Goal: Task Accomplishment & Management: Manage account settings

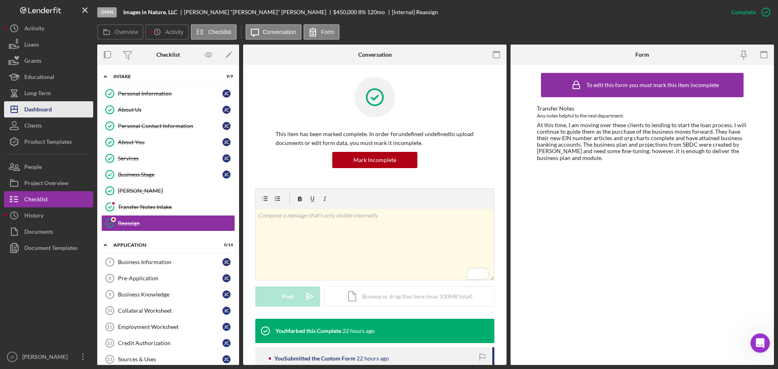
click at [55, 115] on button "Icon/Dashboard Dashboard" at bounding box center [48, 109] width 89 height 16
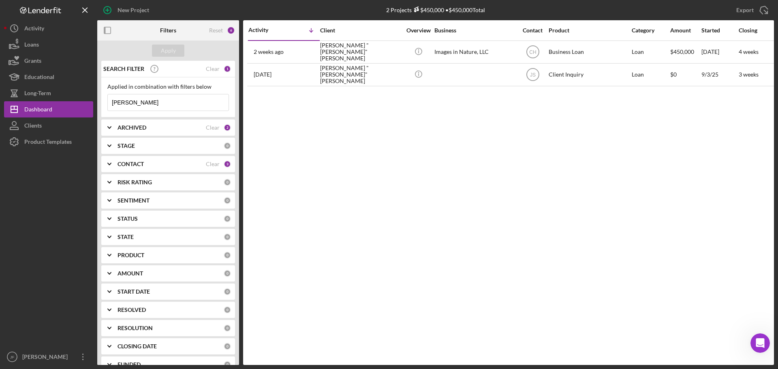
click at [143, 98] on input "[PERSON_NAME]" at bounding box center [168, 102] width 121 height 16
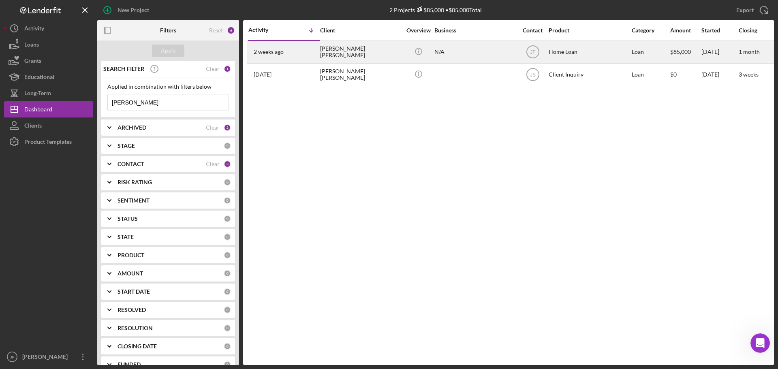
type input "[PERSON_NAME]"
click at [352, 51] on div "[PERSON_NAME] [PERSON_NAME]" at bounding box center [360, 51] width 81 height 21
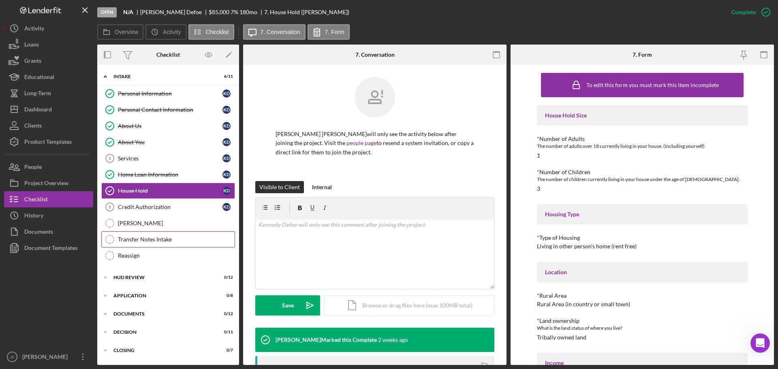
click at [171, 241] on div "Transfer Notes Intake" at bounding box center [176, 239] width 117 height 6
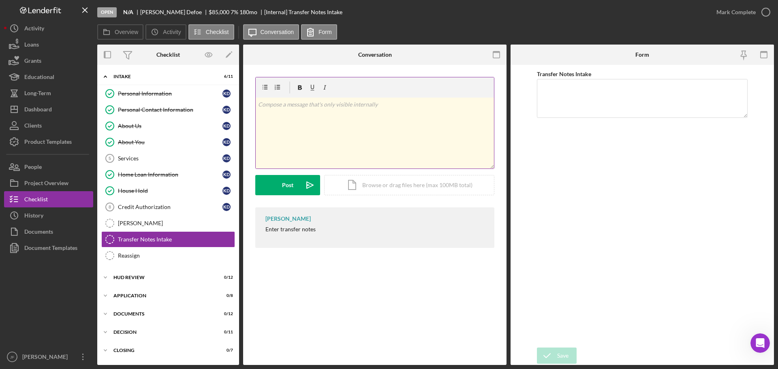
click at [308, 128] on div "v Color teal Color pink Remove color Add row above Add row below Add column bef…" at bounding box center [375, 133] width 238 height 71
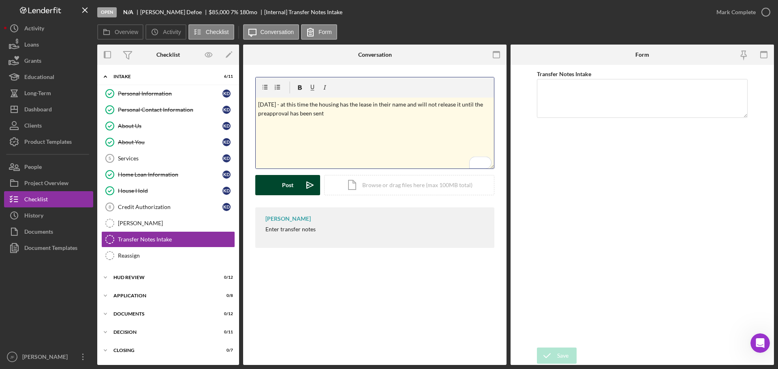
click at [294, 181] on button "Post Icon/icon-invite-send" at bounding box center [287, 185] width 65 height 20
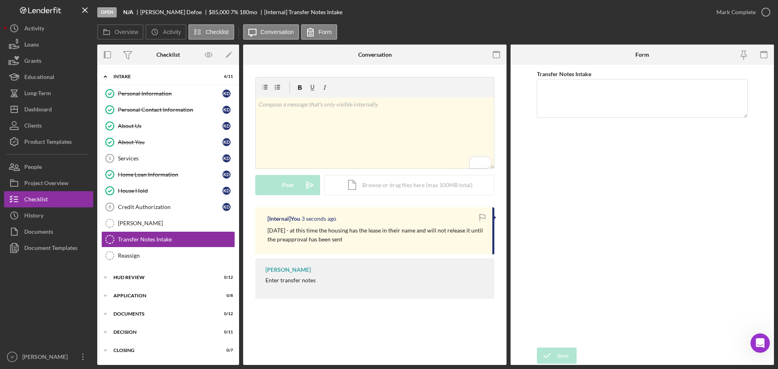
drag, startPoint x: 357, startPoint y: 240, endPoint x: 266, endPoint y: 229, distance: 92.2
click at [266, 229] on div "[Internal] You 3 seconds ago [DATE] - at this time the housing has the lease in…" at bounding box center [374, 230] width 239 height 47
copy p "[DATE] - at this time the housing has the lease in their name and will not rele…"
click at [587, 98] on textarea "Transfer Notes Intake" at bounding box center [642, 98] width 211 height 39
paste textarea "[DATE] - at this time the housing has the lease in their name and will not rele…"
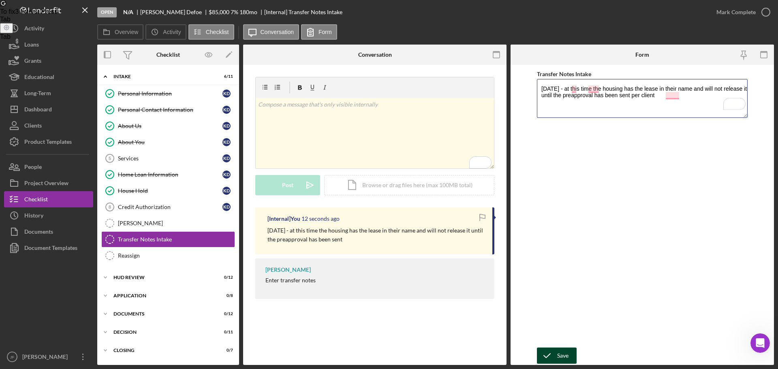
type textarea "[DATE] - at this time the housing has the lease in their name and will not rele…"
click at [555, 357] on icon "submit" at bounding box center [547, 355] width 20 height 20
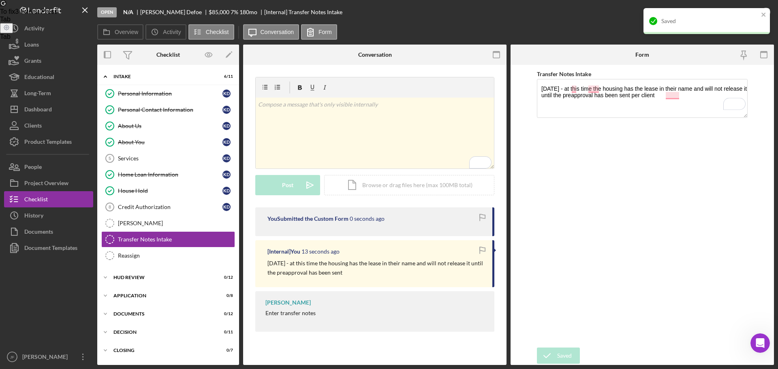
click at [370, 259] on p "[DATE] - at this time the housing has the lease in their name and will not rele…" at bounding box center [375, 268] width 217 height 18
click at [354, 279] on div "[Internal] You 15 seconds ago [DATE] - at this time the housing has the lease i…" at bounding box center [374, 263] width 239 height 47
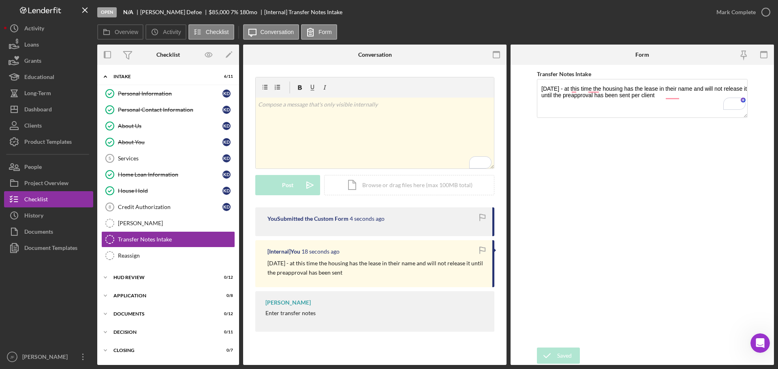
click at [319, 265] on p "[DATE] - at this time the housing has the lease in their name and will not rele…" at bounding box center [375, 268] width 217 height 18
click at [353, 271] on p "[DATE] - at this time the housing has the lease in their name and will not rele…" at bounding box center [375, 268] width 217 height 18
click at [40, 111] on div "Dashboard" at bounding box center [38, 110] width 28 height 18
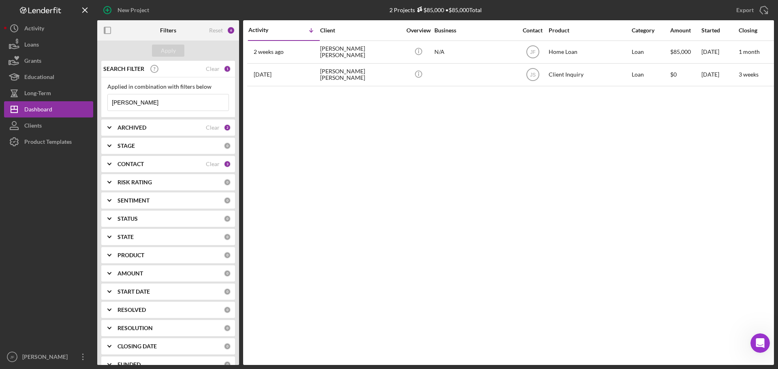
click at [144, 102] on input "[PERSON_NAME]" at bounding box center [168, 102] width 121 height 16
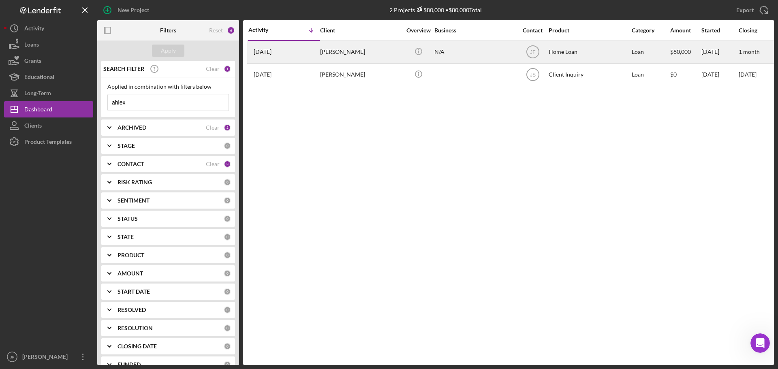
type input "ahlex"
click at [345, 49] on div "[PERSON_NAME]" at bounding box center [360, 51] width 81 height 21
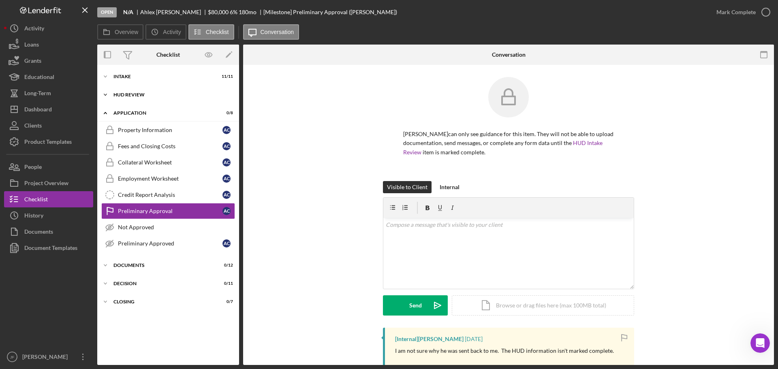
click at [150, 96] on div "HUD Review" at bounding box center [170, 94] width 115 height 5
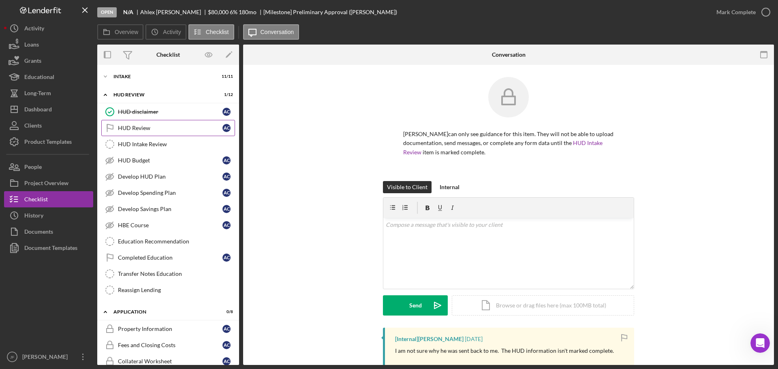
click at [153, 125] on div "HUD Review" at bounding box center [170, 128] width 104 height 6
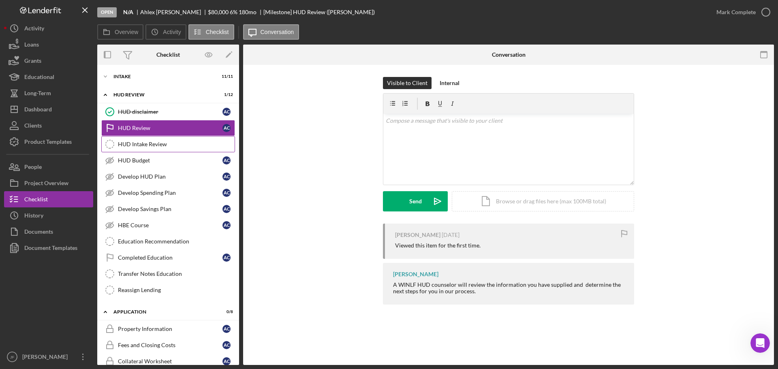
click at [146, 150] on link "HUD Intake Review HUD Intake Review" at bounding box center [168, 144] width 134 height 16
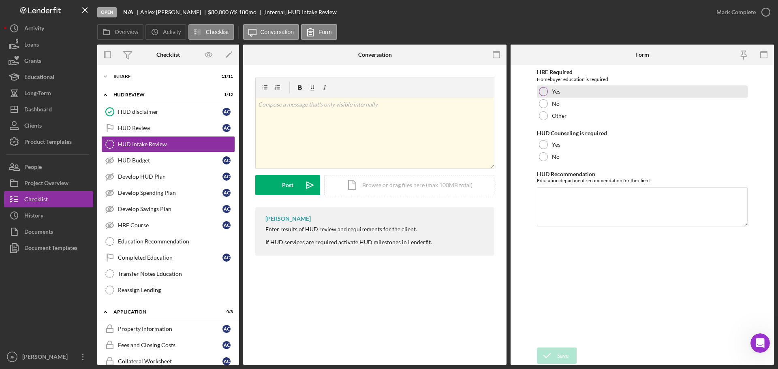
click at [546, 90] on div at bounding box center [543, 91] width 9 height 9
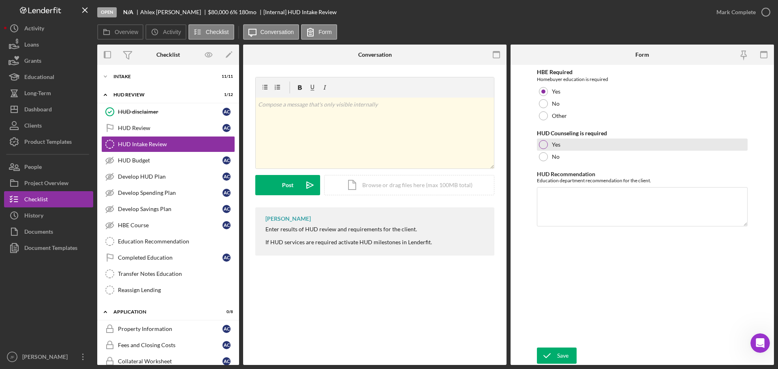
click at [542, 143] on div at bounding box center [543, 144] width 9 height 9
click at [569, 198] on textarea "HUD Recommendation" at bounding box center [642, 206] width 211 height 39
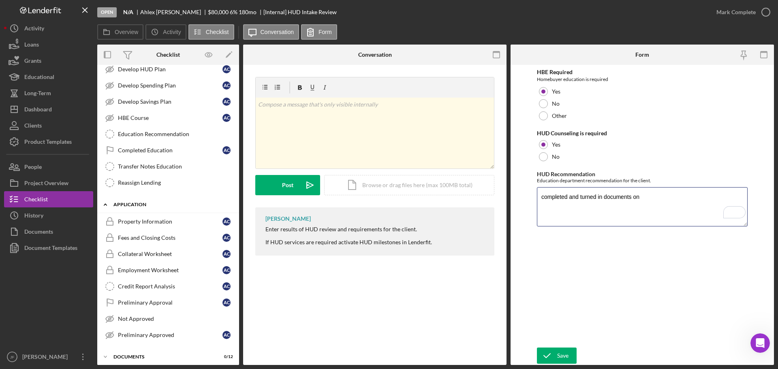
scroll to position [122, 0]
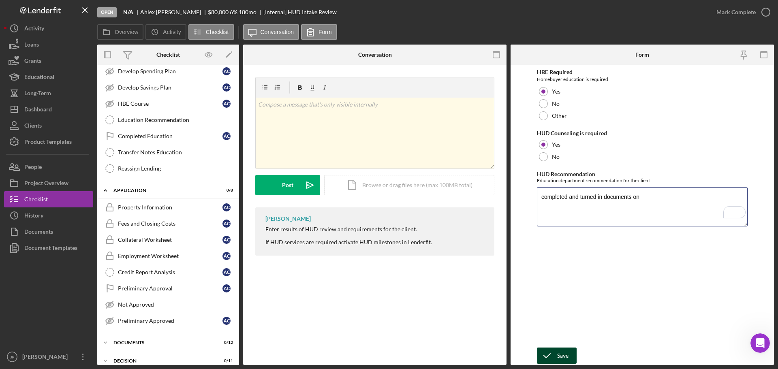
type textarea "completed and turned in documents on"
click at [559, 356] on div "Save" at bounding box center [562, 356] width 11 height 16
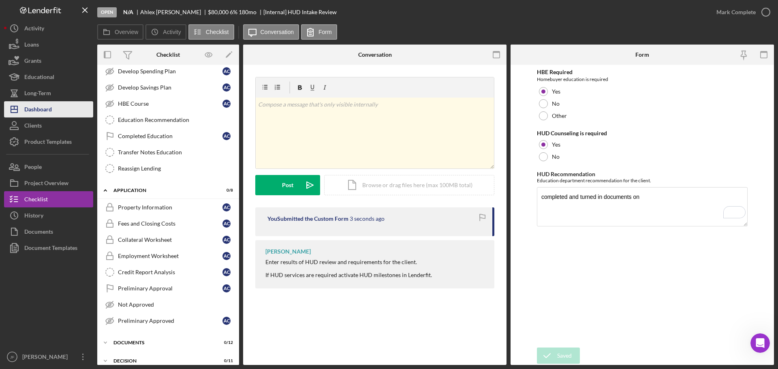
click at [30, 109] on div "Dashboard" at bounding box center [38, 110] width 28 height 18
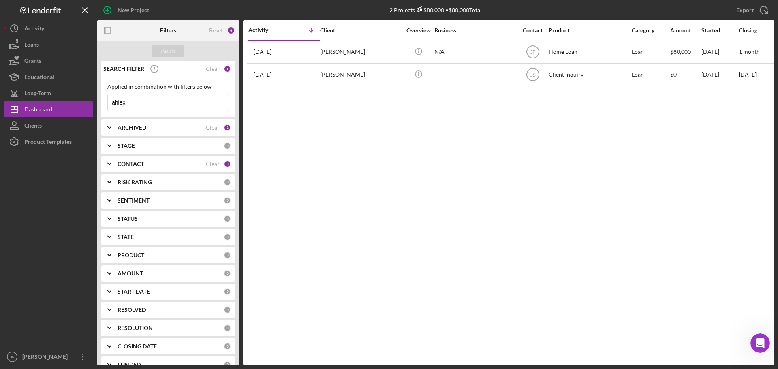
click at [147, 103] on input "ahlex" at bounding box center [168, 102] width 121 height 16
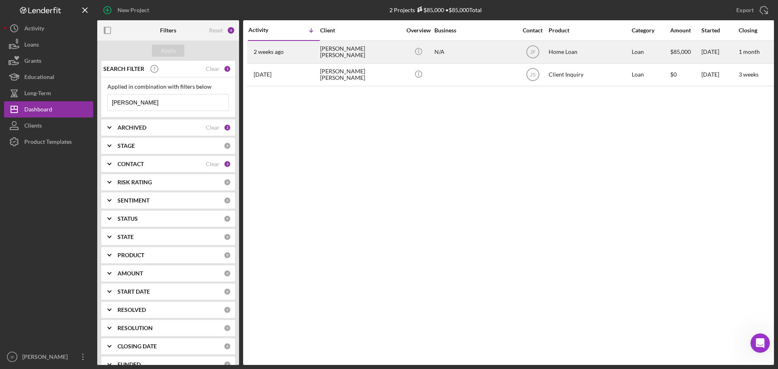
type input "[PERSON_NAME]"
click at [325, 52] on div "[PERSON_NAME] [PERSON_NAME]" at bounding box center [360, 51] width 81 height 21
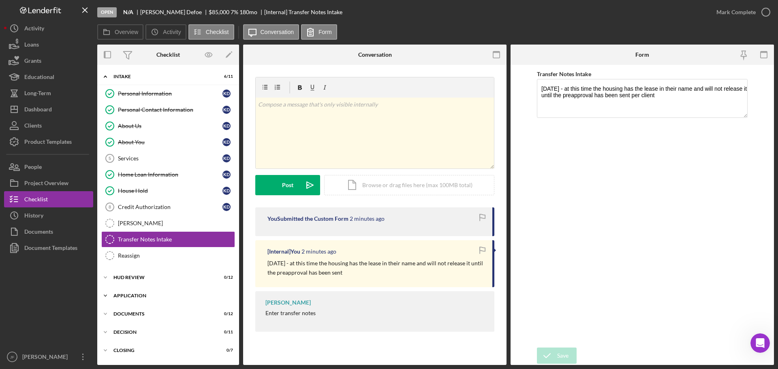
click at [137, 294] on div "Application" at bounding box center [170, 295] width 115 height 5
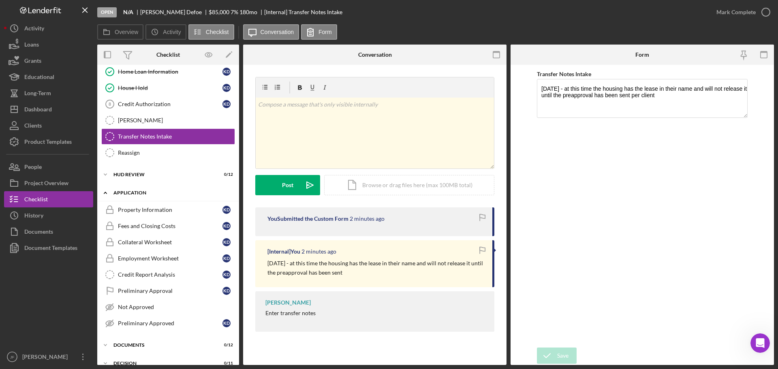
scroll to position [122, 0]
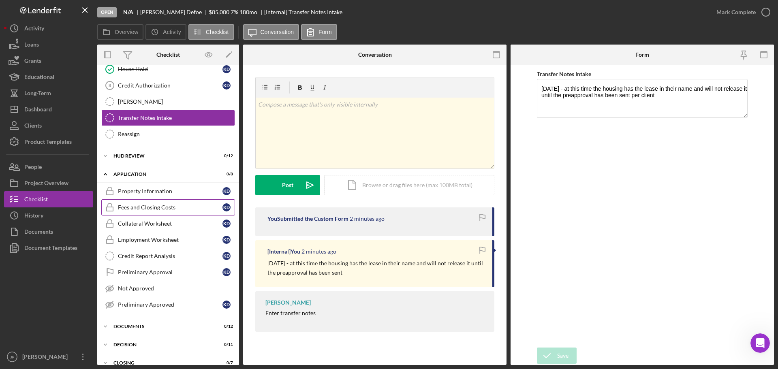
click at [147, 204] on div "Fees and Closing Costs" at bounding box center [170, 207] width 104 height 6
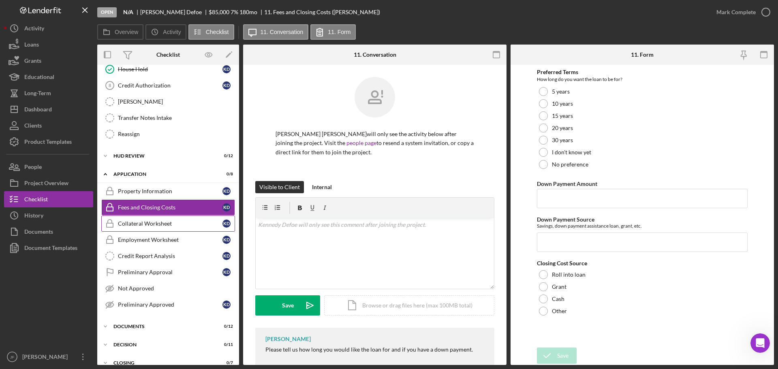
click at [161, 220] on div "Collateral Worksheet" at bounding box center [170, 223] width 104 height 6
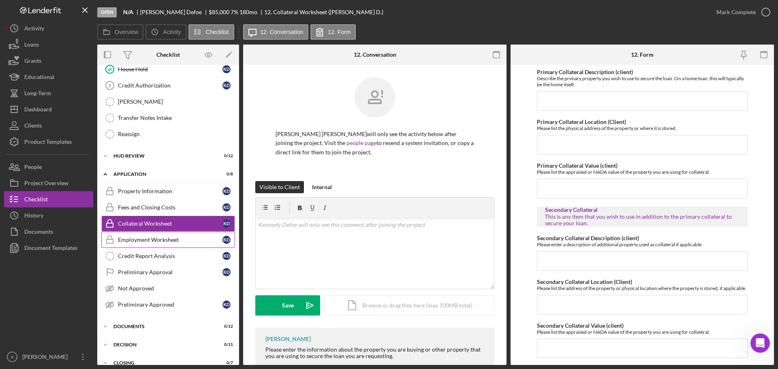
click at [160, 237] on div "Employment Worksheet" at bounding box center [170, 240] width 104 height 6
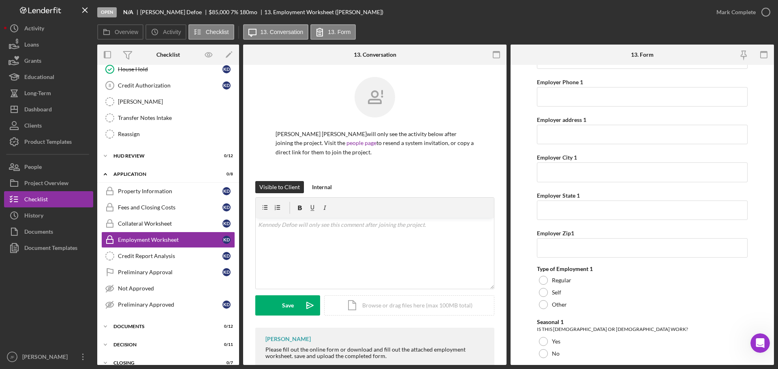
scroll to position [122, 0]
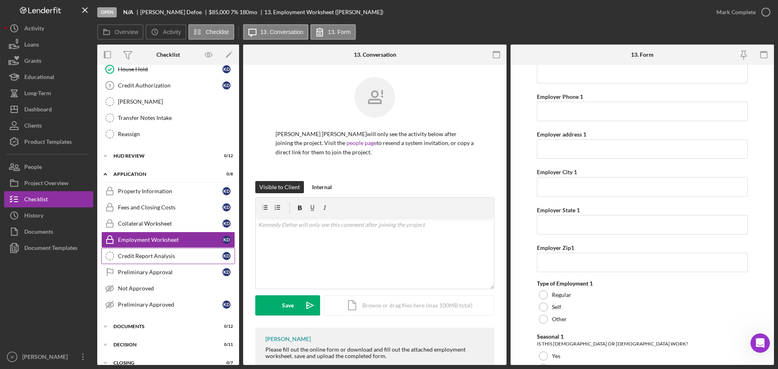
click at [156, 256] on div "Credit Report Analysis" at bounding box center [170, 256] width 104 height 6
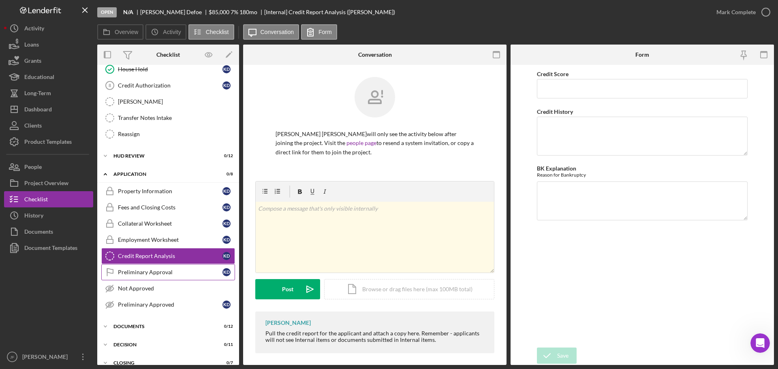
click at [150, 272] on div "Preliminary Approval" at bounding box center [170, 272] width 104 height 6
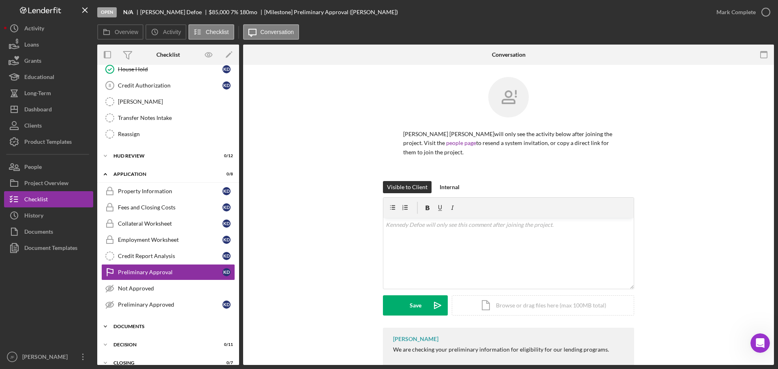
scroll to position [132, 0]
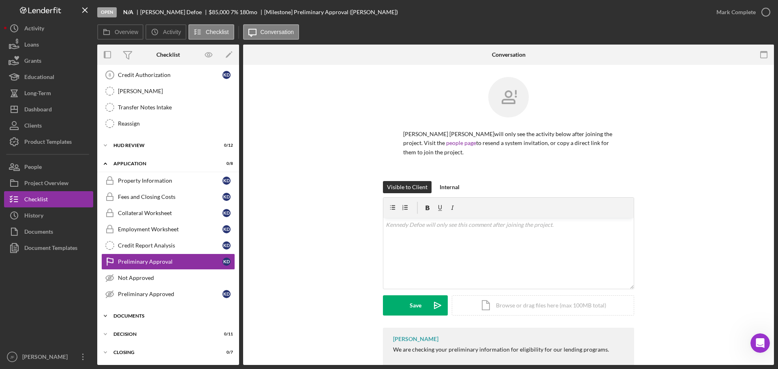
click at [105, 316] on icon "Icon/Expander" at bounding box center [105, 316] width 16 height 16
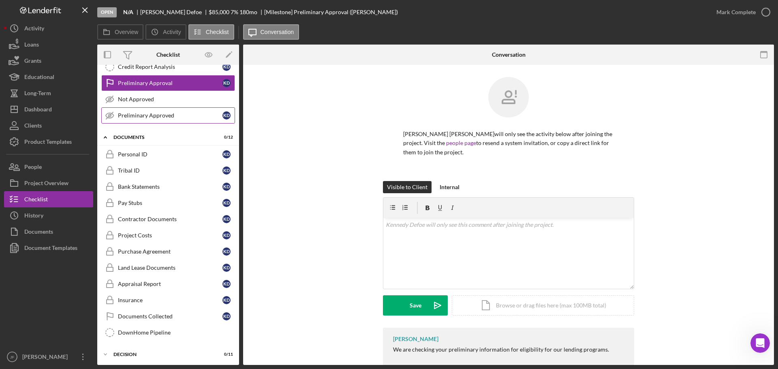
scroll to position [331, 0]
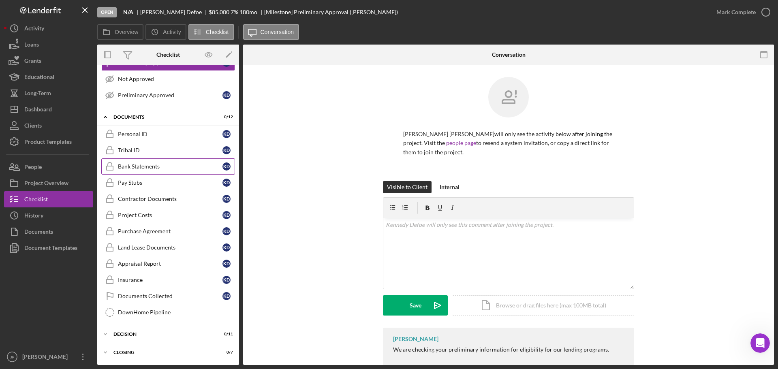
click at [160, 171] on link "Bank Statements Bank Statements K D" at bounding box center [168, 166] width 134 height 16
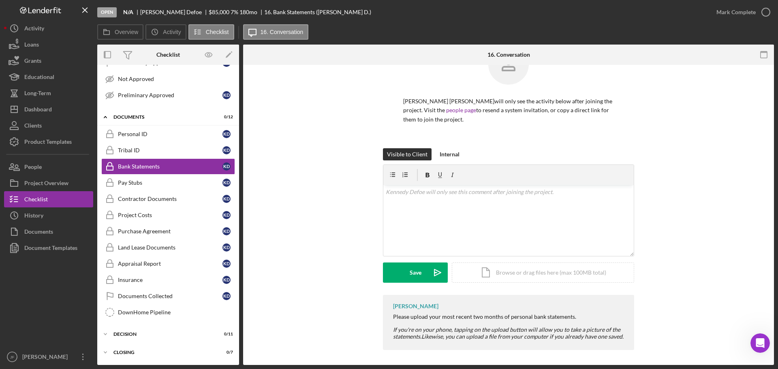
scroll to position [34, 0]
click at [126, 182] on div "Pay Stubs" at bounding box center [170, 182] width 104 height 6
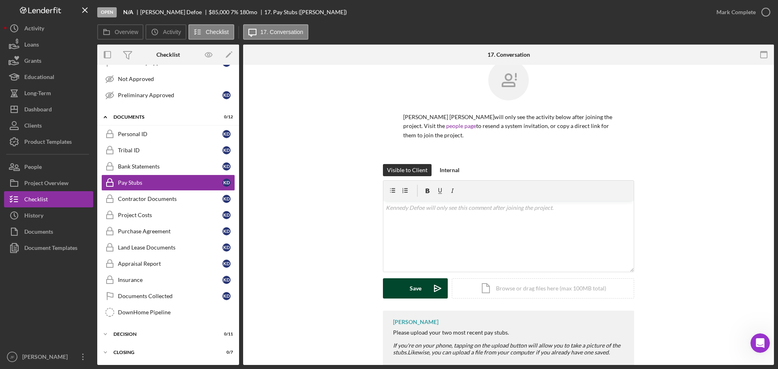
scroll to position [34, 0]
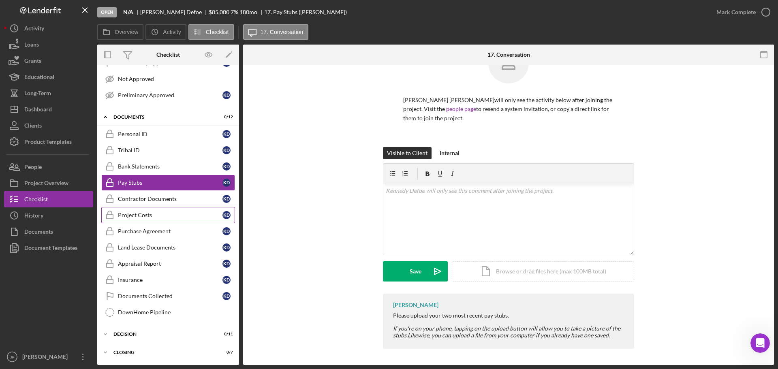
click at [146, 214] on div "Project Costs" at bounding box center [170, 215] width 104 height 6
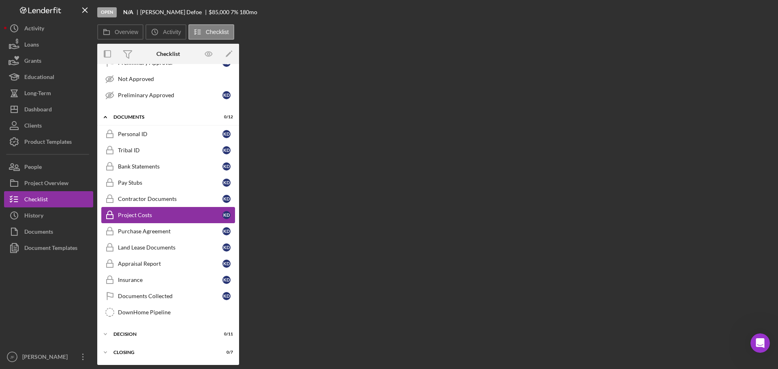
scroll to position [331, 0]
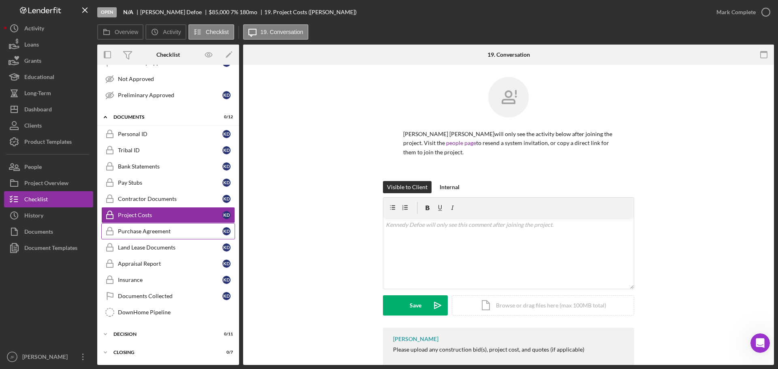
click at [142, 237] on link "Purchase Agreement Purchase Agreement K D" at bounding box center [168, 231] width 134 height 16
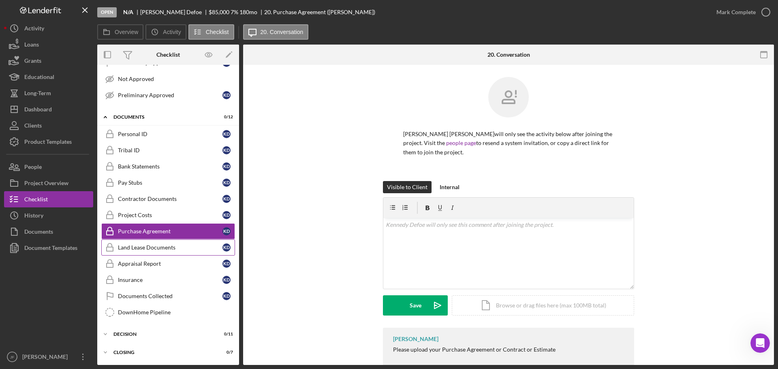
click at [144, 253] on link "Land Lease Documents Land Lease Documents K D" at bounding box center [168, 247] width 134 height 16
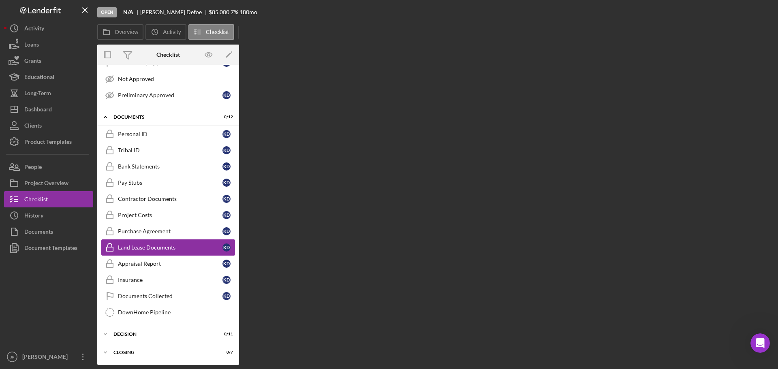
scroll to position [331, 0]
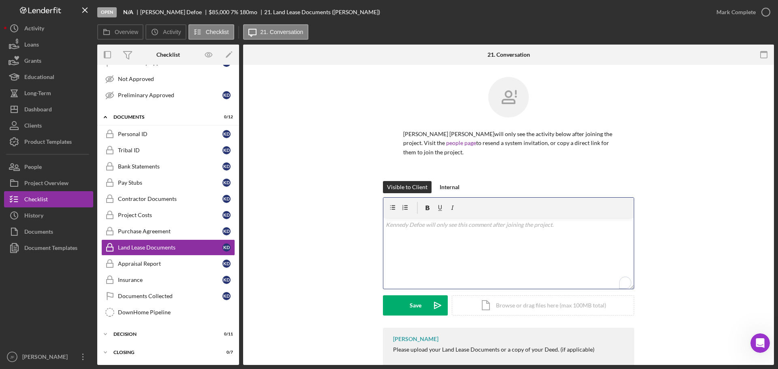
click at [424, 259] on div "v Color teal Color pink Remove color Add row above Add row below Add column bef…" at bounding box center [508, 253] width 250 height 71
click at [444, 190] on div "Internal" at bounding box center [449, 187] width 20 height 12
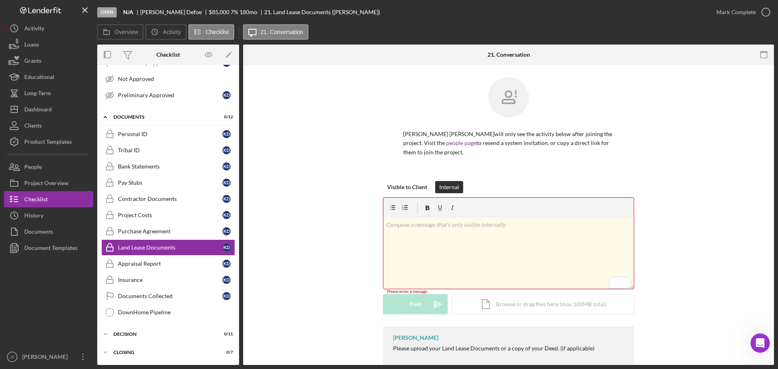
click at [423, 235] on div "v Color teal Color pink Remove color Add row above Add row below Add column bef…" at bounding box center [508, 253] width 250 height 71
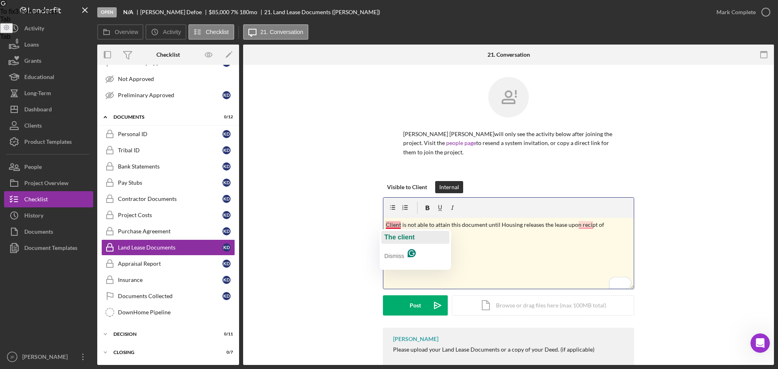
click at [388, 240] on span "The client" at bounding box center [399, 237] width 30 height 7
click at [398, 248] on span "preapproval" at bounding box center [415, 246] width 37 height 7
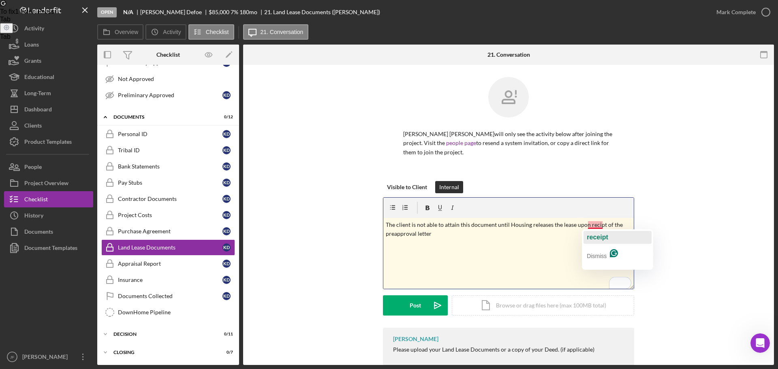
click at [593, 239] on span "receipt" at bounding box center [596, 237] width 21 height 7
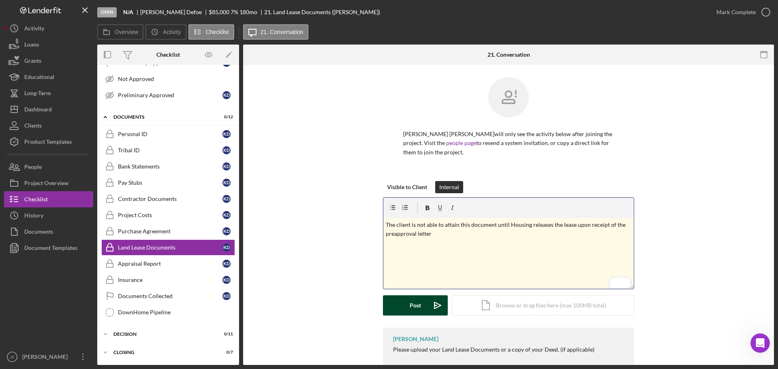
click at [402, 309] on button "Post Icon/icon-invite-send" at bounding box center [415, 305] width 65 height 20
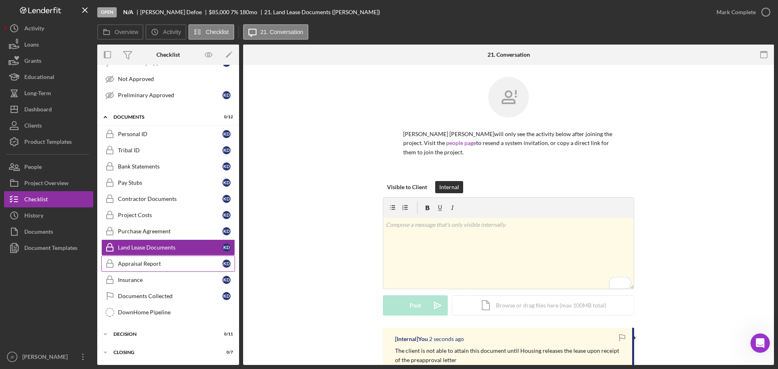
click at [150, 266] on div "Appraisal Report" at bounding box center [170, 263] width 104 height 6
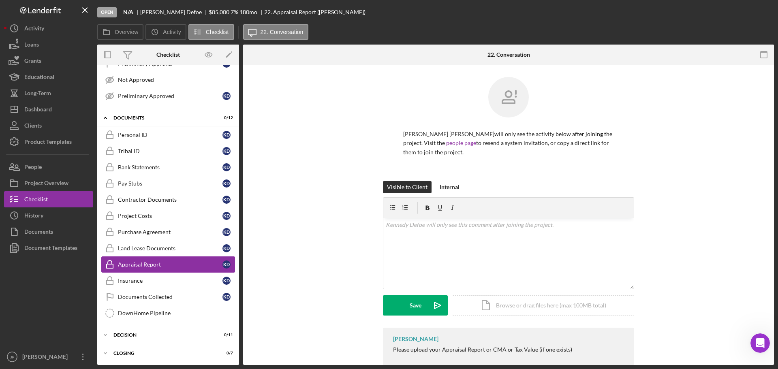
scroll to position [331, 0]
click at [149, 277] on div "Insurance" at bounding box center [170, 280] width 104 height 6
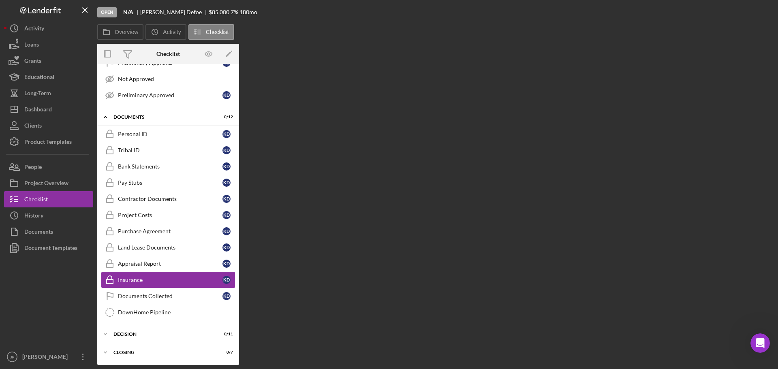
scroll to position [331, 0]
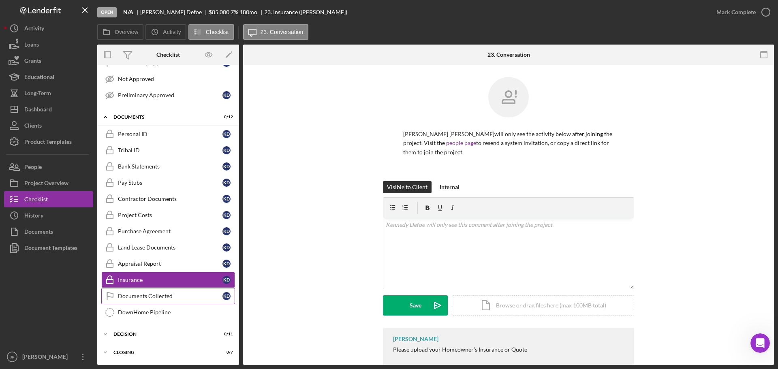
click at [151, 296] on div "Documents Collected" at bounding box center [170, 296] width 104 height 6
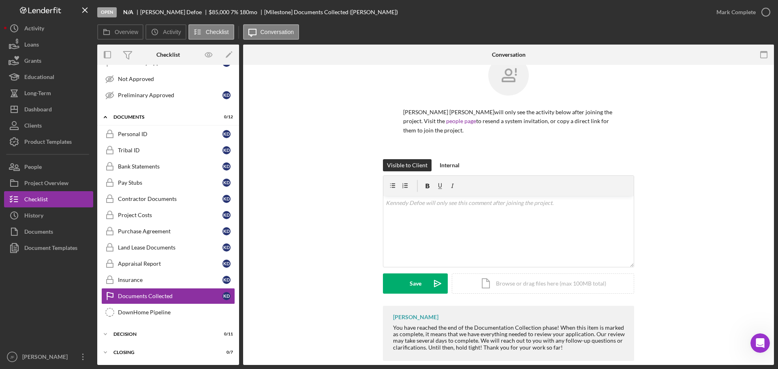
scroll to position [34, 0]
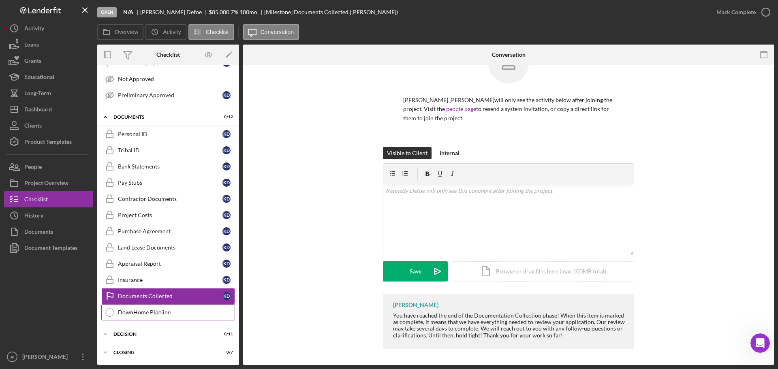
click at [150, 313] on div "DownHome Pipeline" at bounding box center [176, 312] width 117 height 6
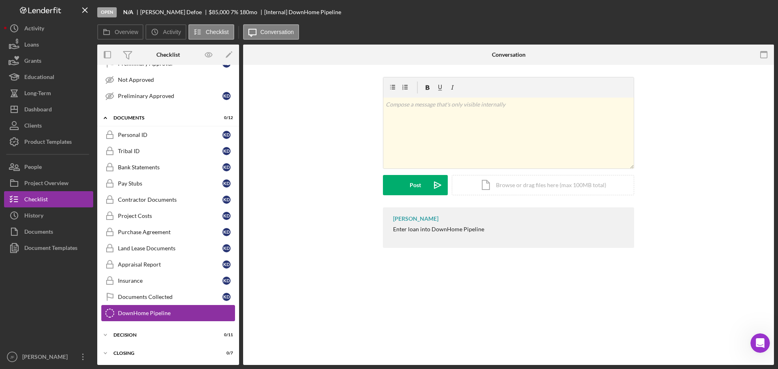
scroll to position [331, 0]
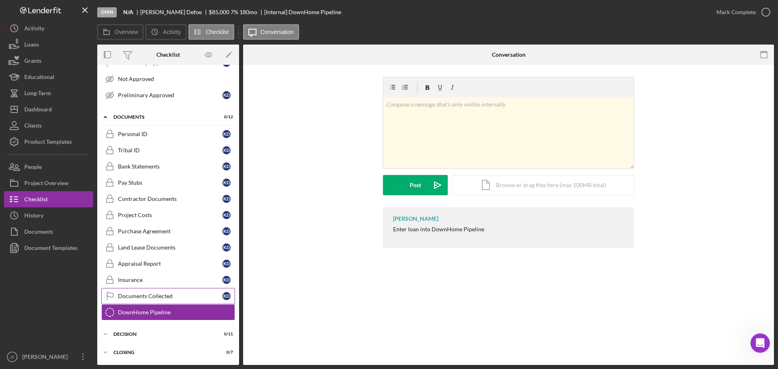
click at [137, 296] on div "Documents Collected" at bounding box center [170, 296] width 104 height 6
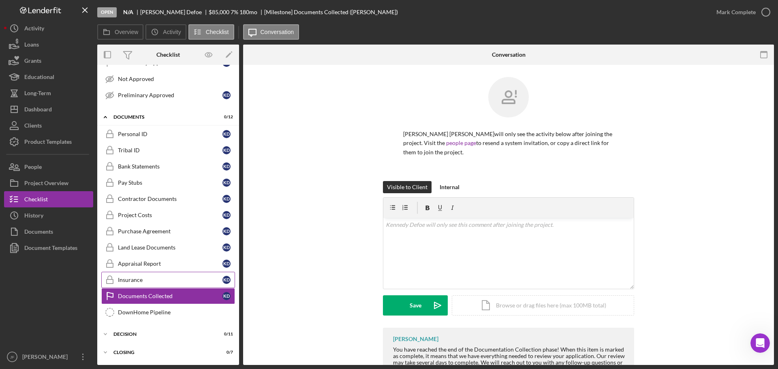
click at [124, 277] on div "Insurance" at bounding box center [170, 280] width 104 height 6
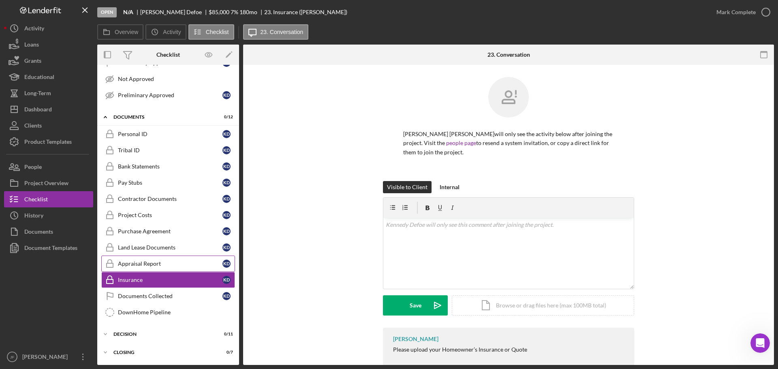
click at [130, 271] on link "Appraisal Report Appraisal Report K D" at bounding box center [168, 264] width 134 height 16
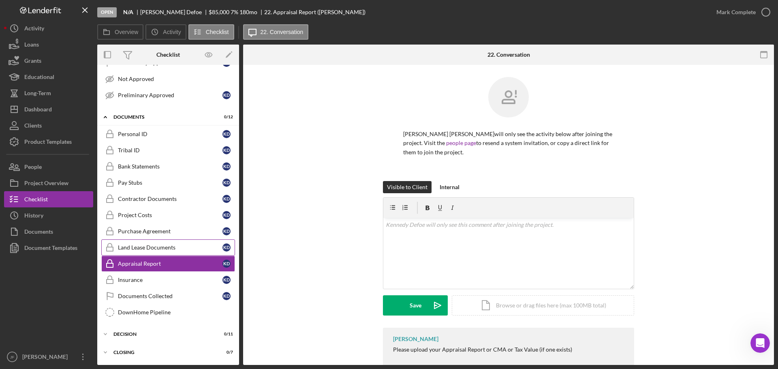
click at [122, 245] on div "Land Lease Documents" at bounding box center [170, 247] width 104 height 6
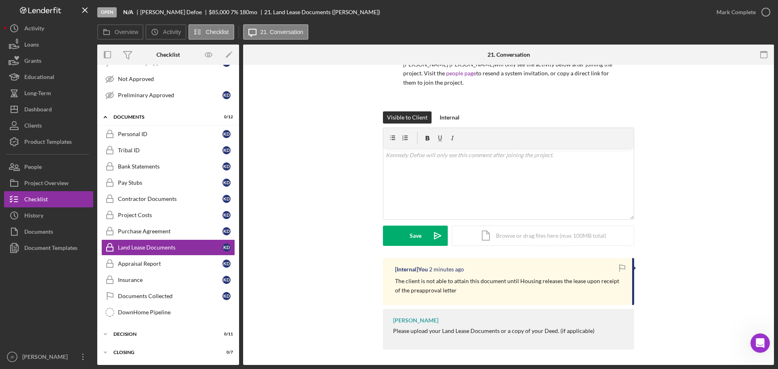
scroll to position [70, 0]
click at [120, 230] on div "Purchase Agreement" at bounding box center [170, 231] width 104 height 6
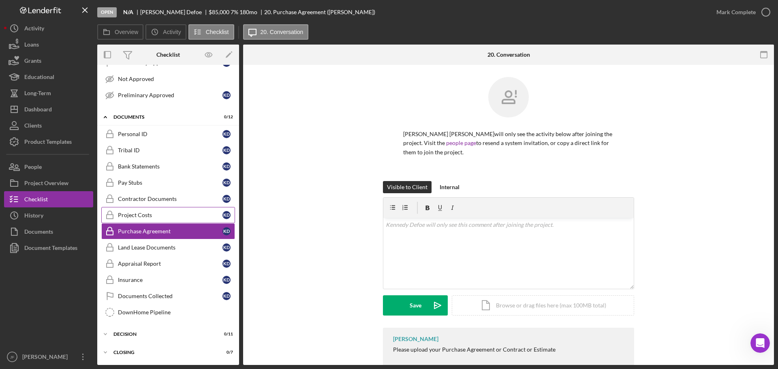
click at [122, 219] on link "Project Costs Project Costs K D" at bounding box center [168, 215] width 134 height 16
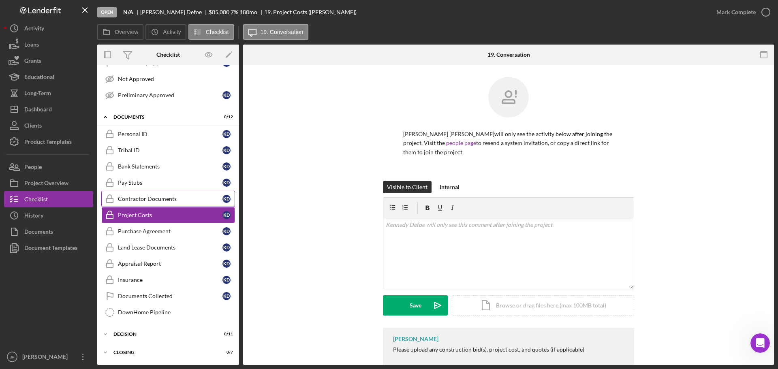
click at [129, 203] on link "Contractor Documents Contractor Documents K D" at bounding box center [168, 199] width 134 height 16
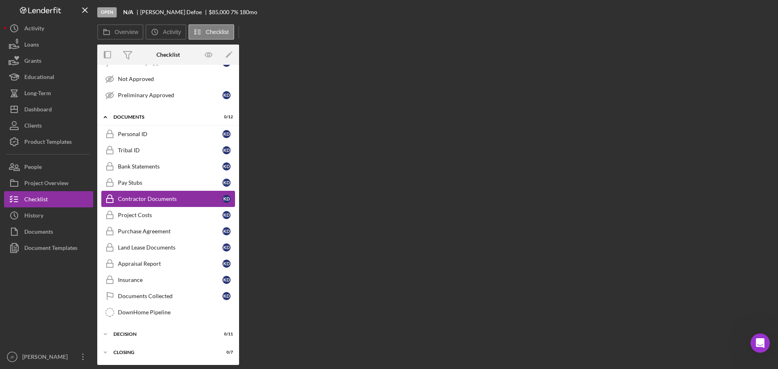
scroll to position [331, 0]
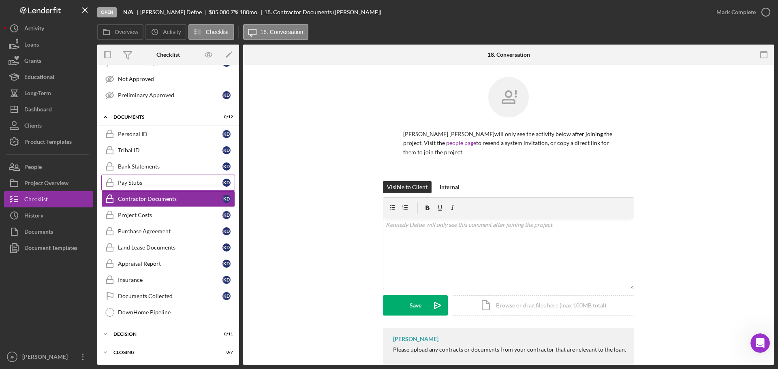
click at [125, 179] on div "Pay Stubs" at bounding box center [170, 182] width 104 height 6
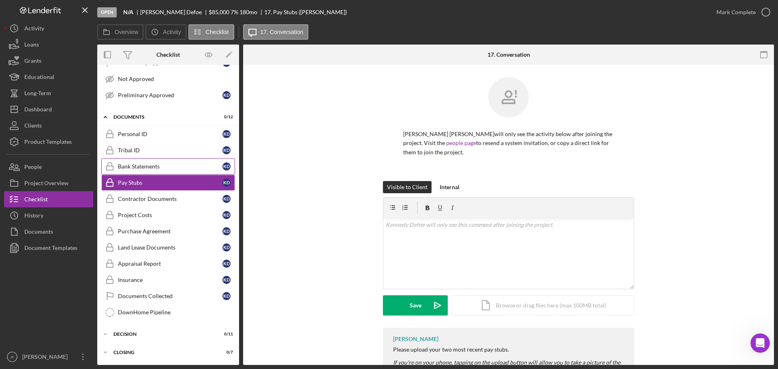
click at [126, 169] on div "Bank Statements" at bounding box center [170, 166] width 104 height 6
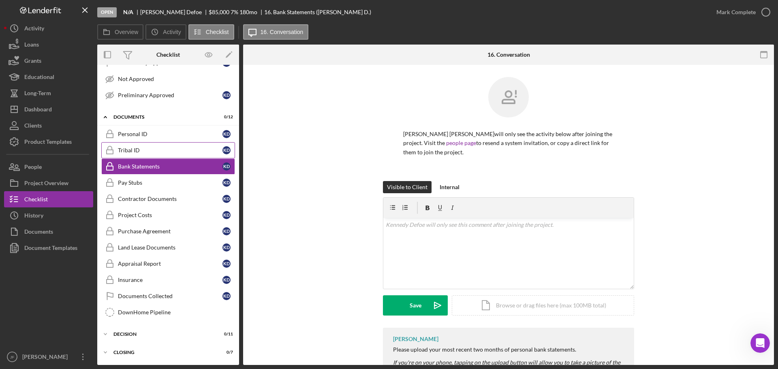
click at [128, 154] on div "Tribal ID" at bounding box center [170, 150] width 104 height 6
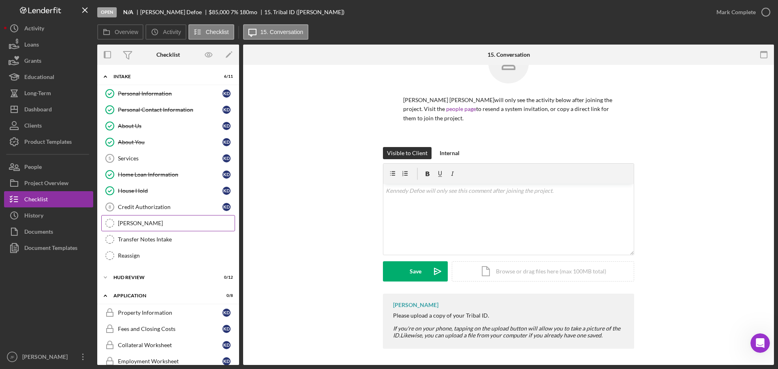
click at [149, 220] on div "[PERSON_NAME]" at bounding box center [176, 223] width 117 height 6
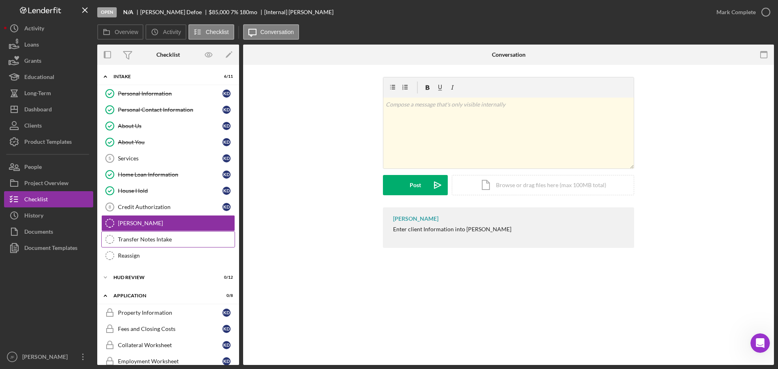
click at [145, 239] on div "Transfer Notes Intake" at bounding box center [176, 239] width 117 height 6
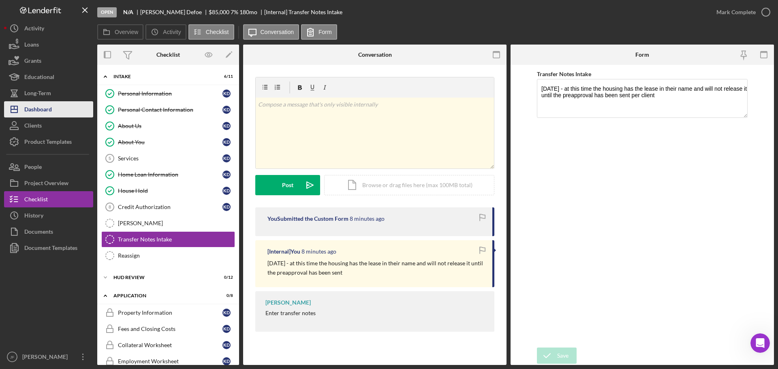
click at [49, 105] on div "Dashboard" at bounding box center [38, 110] width 28 height 18
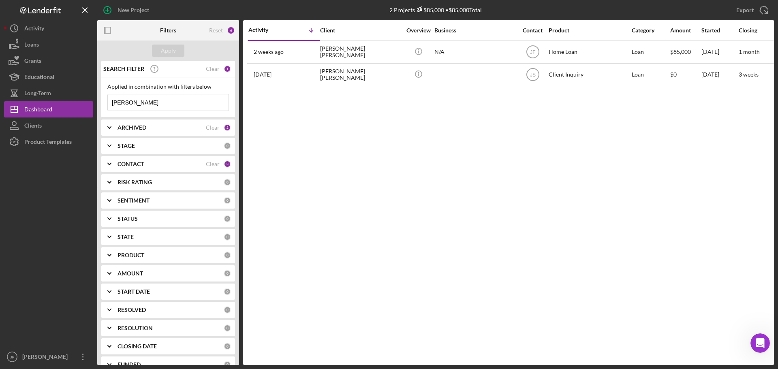
click at [139, 103] on input "[PERSON_NAME]" at bounding box center [168, 102] width 121 height 16
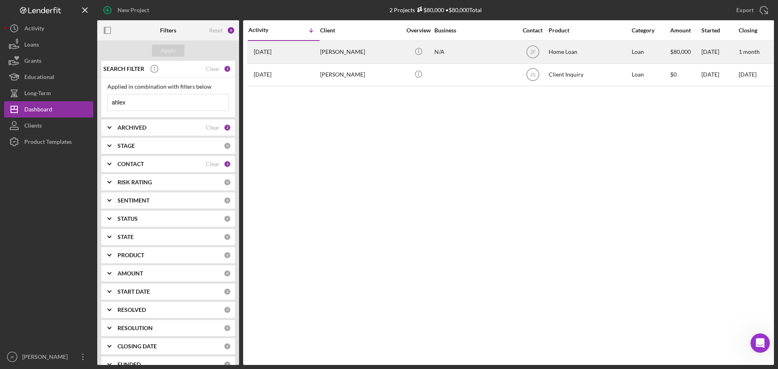
type input "ahlex"
click at [351, 48] on div "[PERSON_NAME]" at bounding box center [360, 51] width 81 height 21
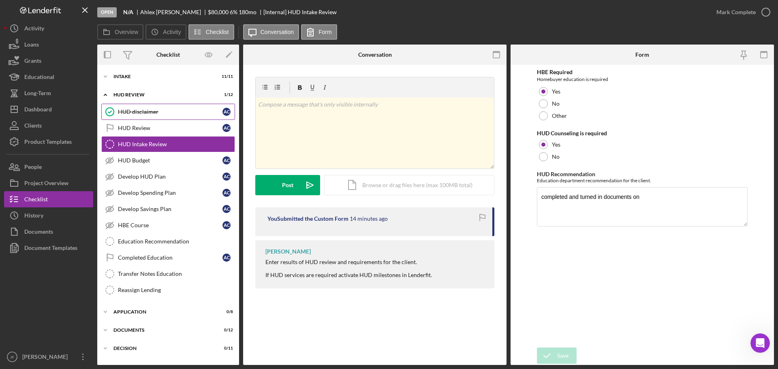
click at [143, 111] on div "HUD disclaimer" at bounding box center [170, 112] width 104 height 6
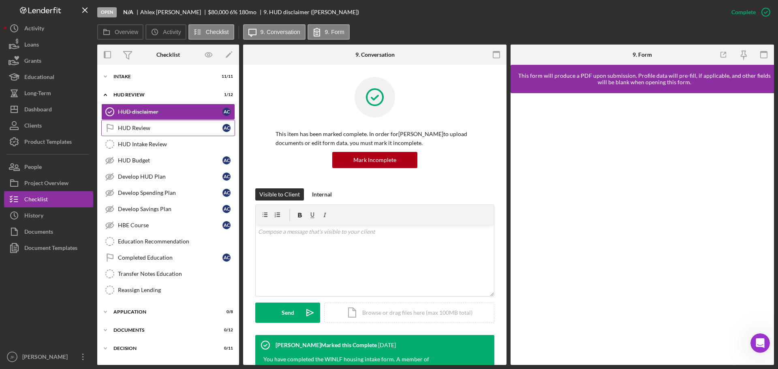
click at [145, 125] on div "HUD Review" at bounding box center [170, 128] width 104 height 6
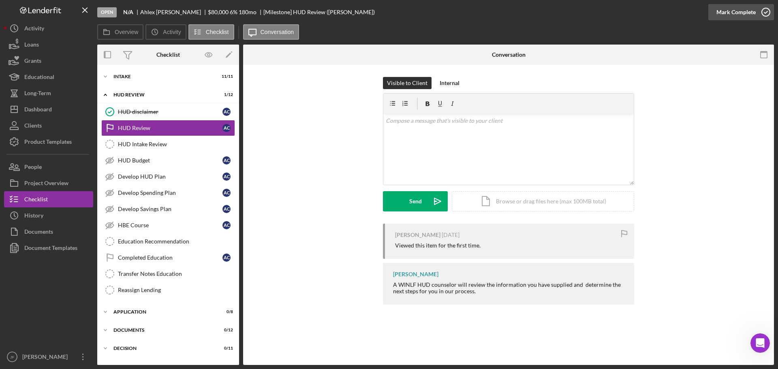
click at [727, 10] on div "Mark Complete" at bounding box center [735, 12] width 39 height 16
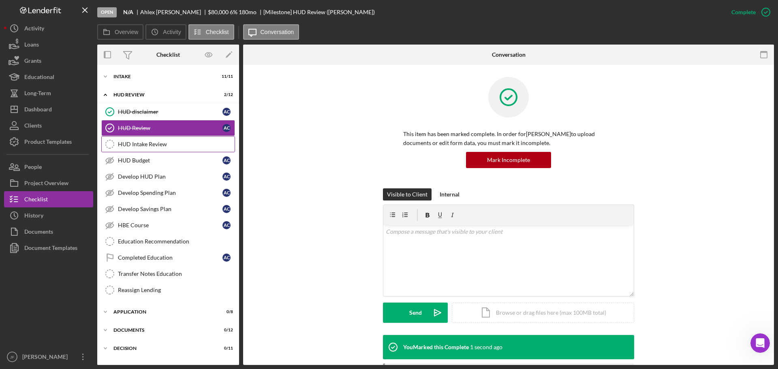
click at [150, 147] on div "HUD Intake Review" at bounding box center [176, 144] width 117 height 6
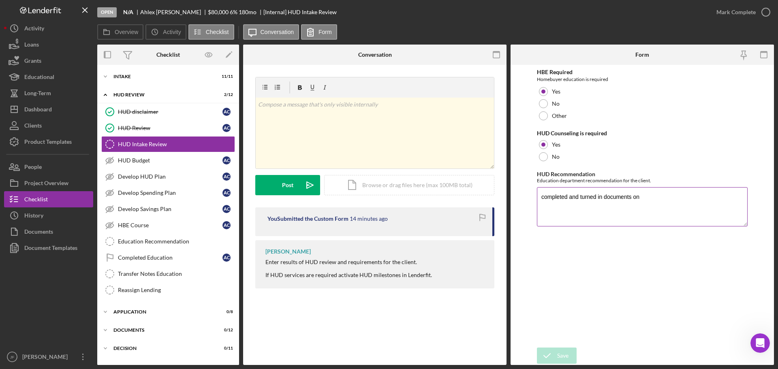
click at [658, 203] on textarea "completed and turned in documents on" at bounding box center [642, 206] width 211 height 39
type textarea "completed and turned in documents on [DATE]"
click at [557, 354] on div "Save" at bounding box center [562, 356] width 11 height 16
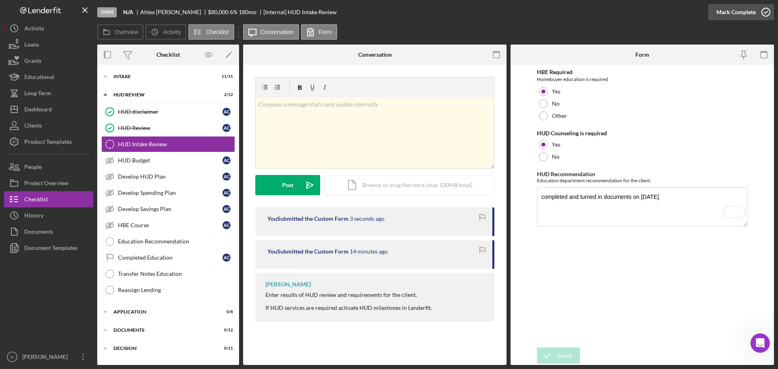
click at [745, 12] on div "Mark Complete" at bounding box center [735, 12] width 39 height 16
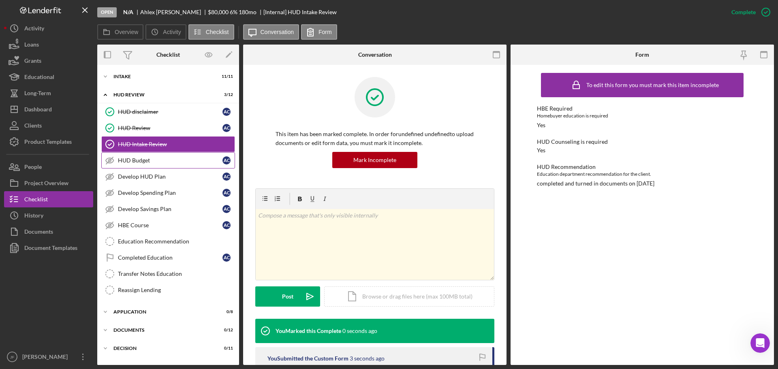
click at [141, 162] on div "HUD Budget" at bounding box center [170, 160] width 104 height 6
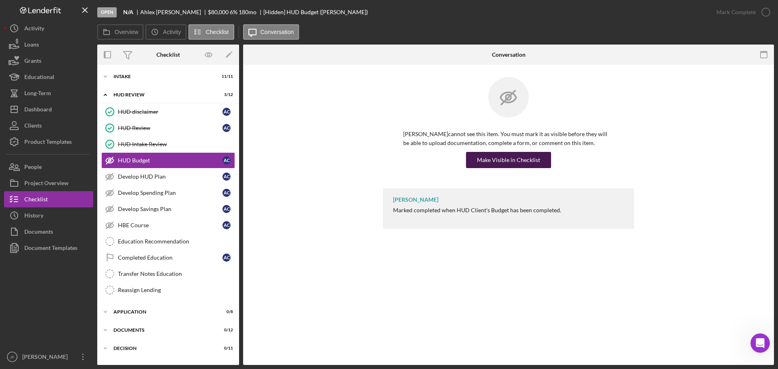
click at [482, 160] on div "Make Visible in Checklist" at bounding box center [508, 160] width 63 height 16
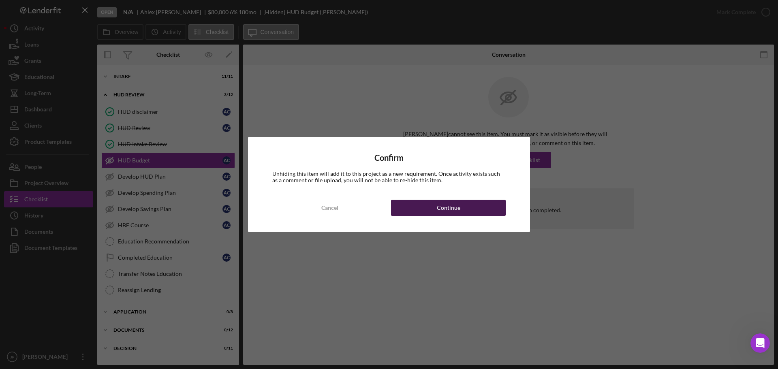
click at [428, 210] on button "Continue" at bounding box center [448, 208] width 115 height 16
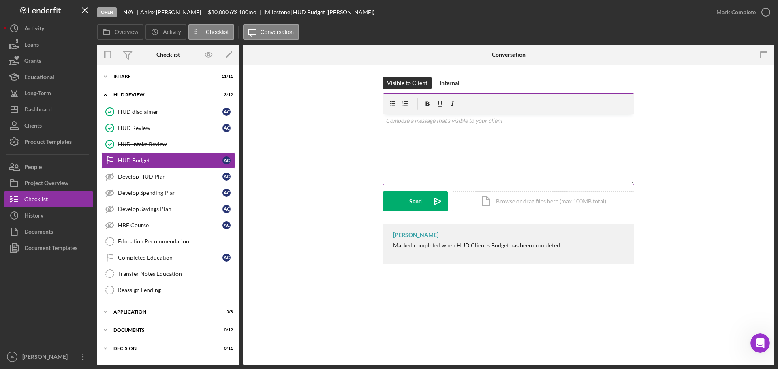
click at [599, 119] on div "v Color teal Color pink Remove color Add row above Add row below Add column bef…" at bounding box center [508, 149] width 250 height 71
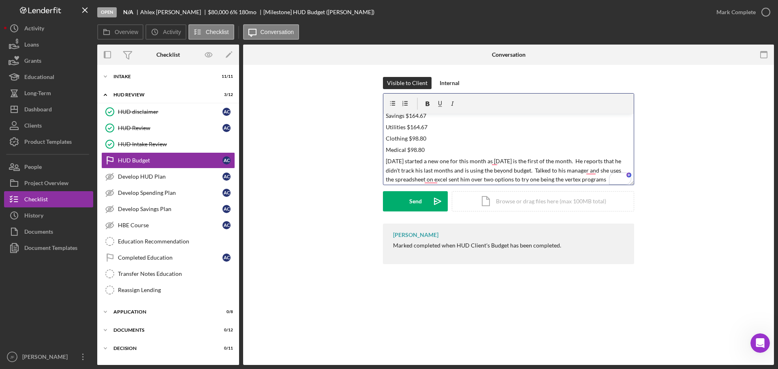
scroll to position [107, 0]
click at [444, 82] on div "Internal" at bounding box center [449, 83] width 20 height 12
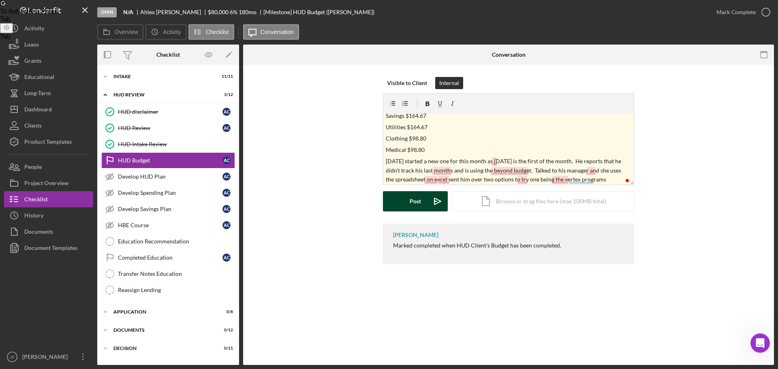
click at [398, 209] on button "Post Icon/icon-invite-send" at bounding box center [415, 201] width 65 height 20
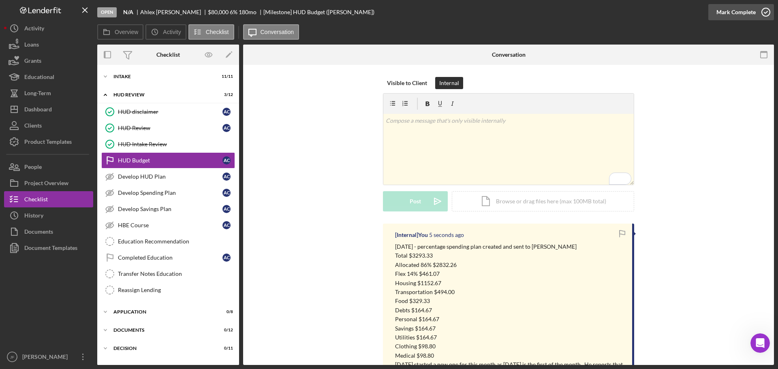
click at [732, 9] on div "Mark Complete" at bounding box center [735, 12] width 39 height 16
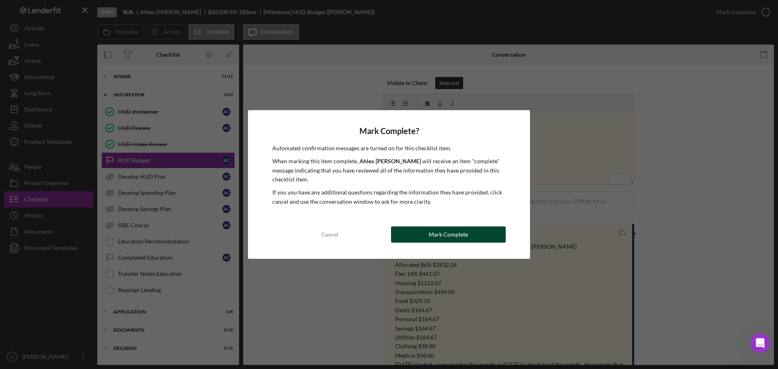
click at [429, 239] on button "Mark Complete" at bounding box center [448, 234] width 115 height 16
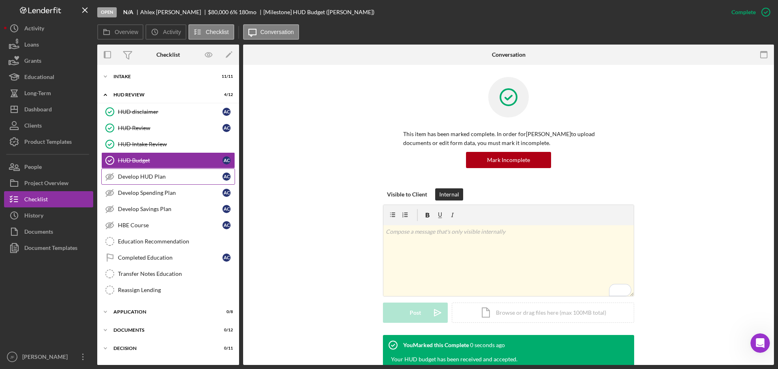
click at [134, 176] on div "Develop HUD Plan" at bounding box center [170, 176] width 104 height 6
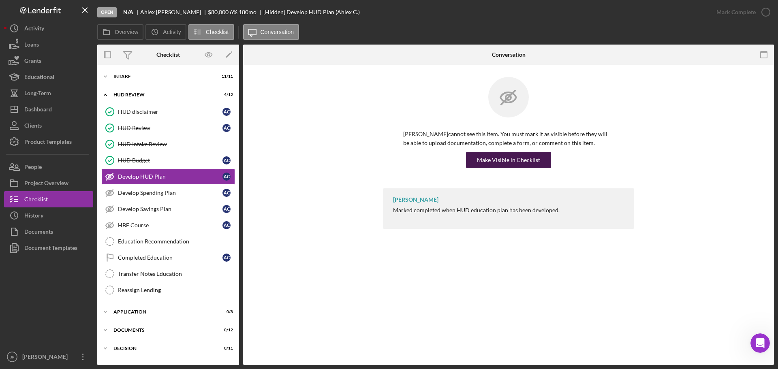
click at [486, 156] on div "Make Visible in Checklist" at bounding box center [508, 160] width 63 height 16
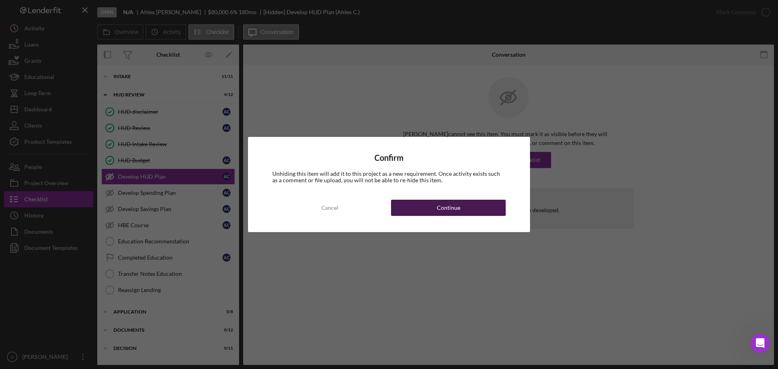
click at [407, 210] on button "Continue" at bounding box center [448, 208] width 115 height 16
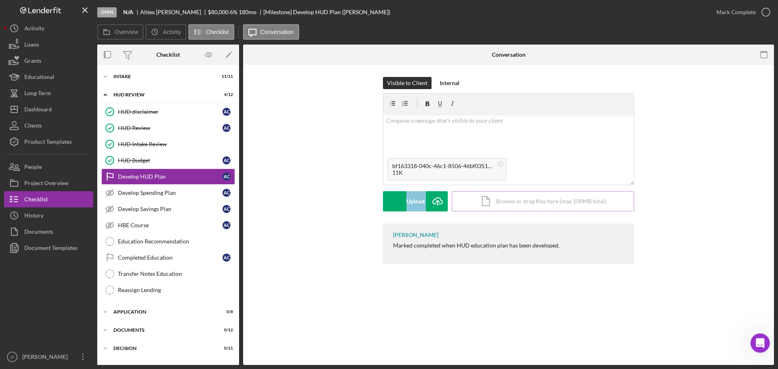
drag, startPoint x: 439, startPoint y: 170, endPoint x: 489, endPoint y: 200, distance: 58.2
click at [489, 200] on form "v Color teal Color pink Remove color Add row above Add row below Add column bef…" at bounding box center [508, 152] width 251 height 118
click at [411, 201] on div "Upload" at bounding box center [415, 201] width 18 height 20
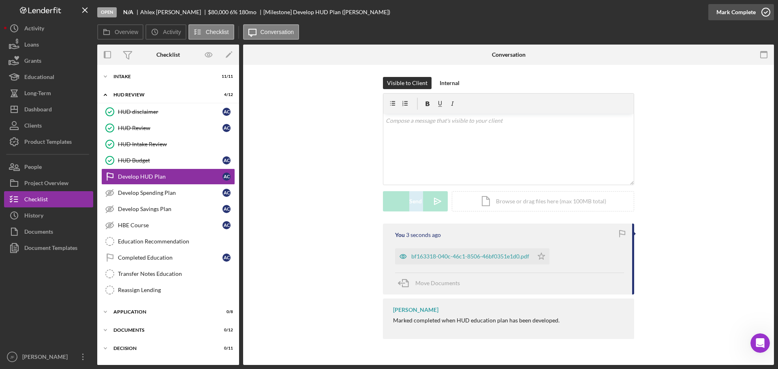
click at [743, 11] on div "Mark Complete" at bounding box center [735, 12] width 39 height 16
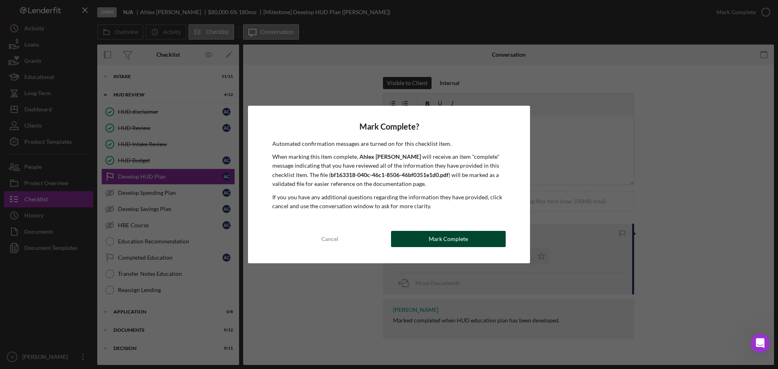
click at [438, 242] on div "Mark Complete" at bounding box center [448, 239] width 39 height 16
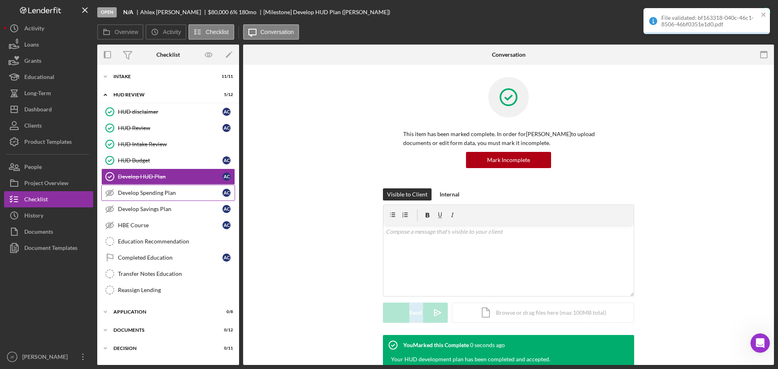
click at [133, 194] on div "Develop Spending Plan" at bounding box center [170, 193] width 104 height 6
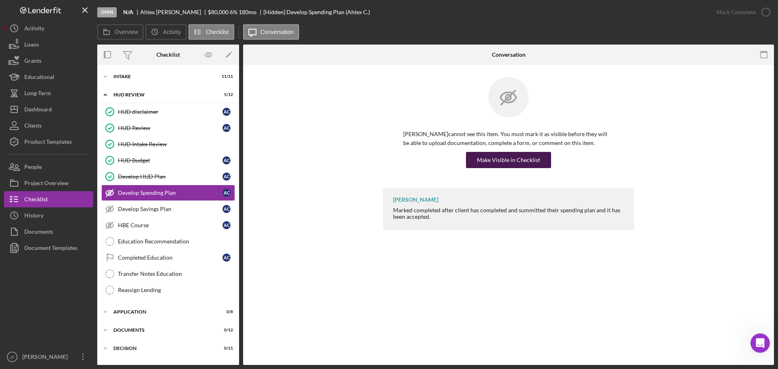
click at [535, 156] on div "Make Visible in Checklist" at bounding box center [508, 160] width 63 height 16
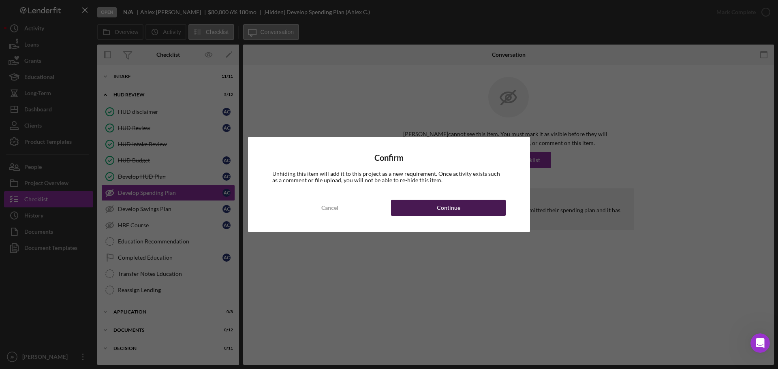
click at [449, 203] on div "Continue" at bounding box center [448, 208] width 23 height 16
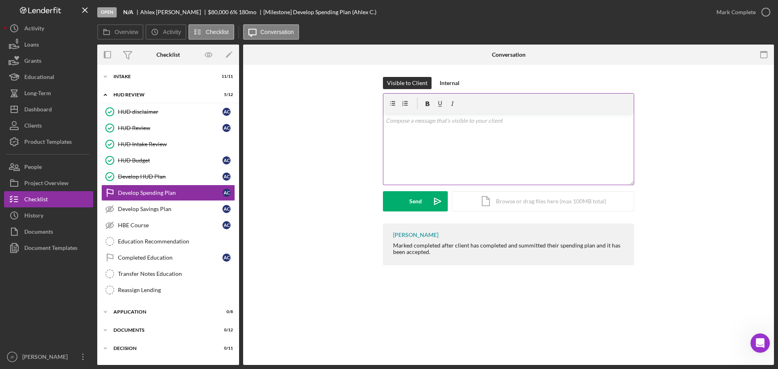
click at [445, 142] on div "v Color teal Color pink Remove color Add row above Add row below Add column bef…" at bounding box center [508, 149] width 250 height 71
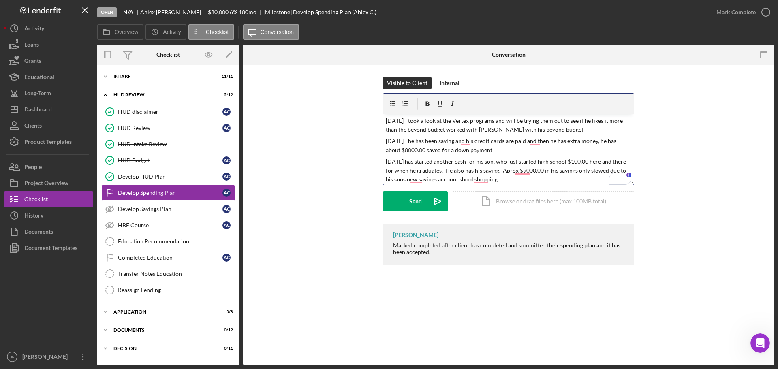
scroll to position [32, 0]
click at [484, 189] on span "button" at bounding box center [484, 191] width 3 height 7
click at [412, 198] on div "Send" at bounding box center [415, 201] width 13 height 20
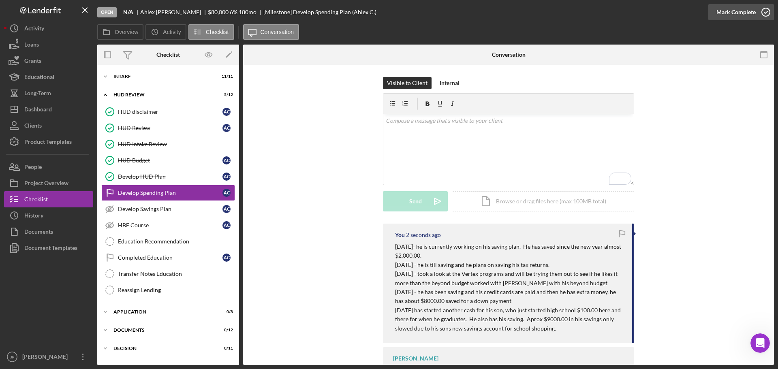
click at [730, 15] on div "Mark Complete" at bounding box center [735, 12] width 39 height 16
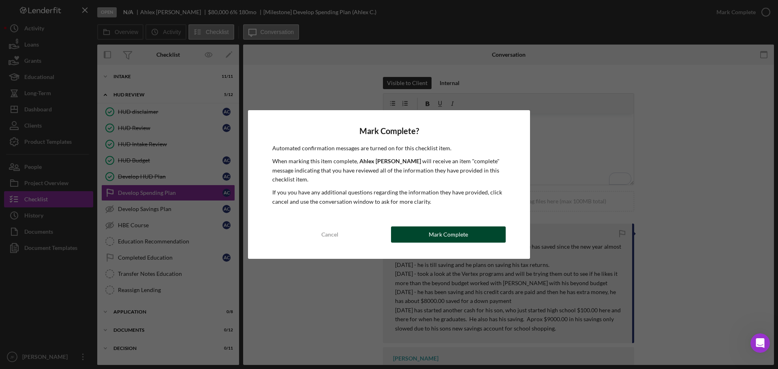
click at [416, 235] on button "Mark Complete" at bounding box center [448, 234] width 115 height 16
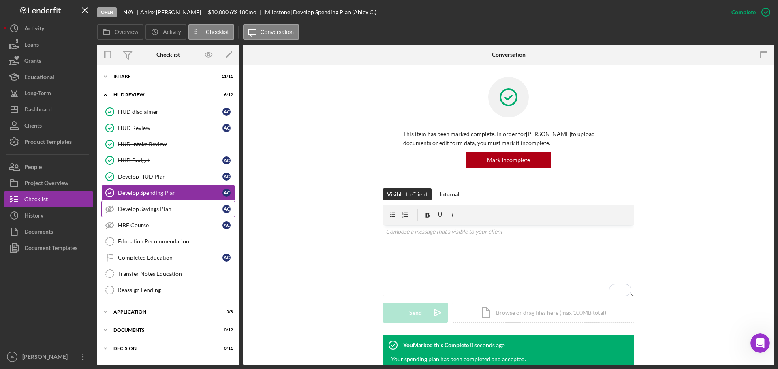
click at [140, 210] on div "Develop Savings Plan" at bounding box center [170, 209] width 104 height 6
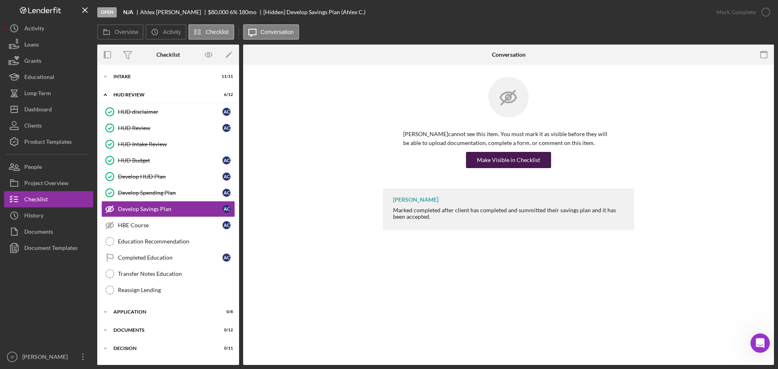
click at [502, 162] on div "Make Visible in Checklist" at bounding box center [508, 160] width 63 height 16
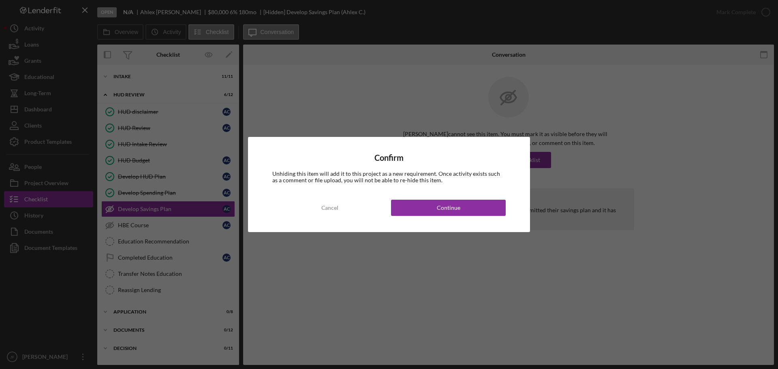
click at [442, 206] on div "Continue" at bounding box center [448, 208] width 23 height 16
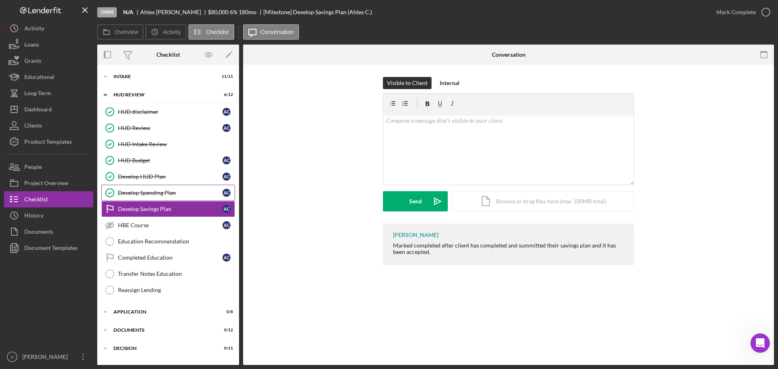
click at [161, 193] on div "Develop Spending Plan" at bounding box center [170, 193] width 104 height 6
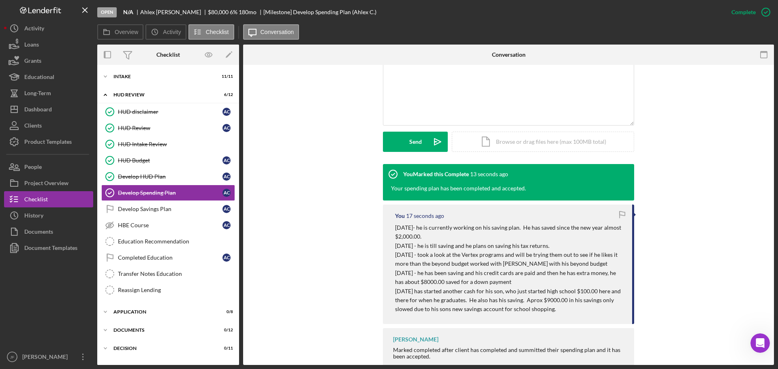
scroll to position [151, 0]
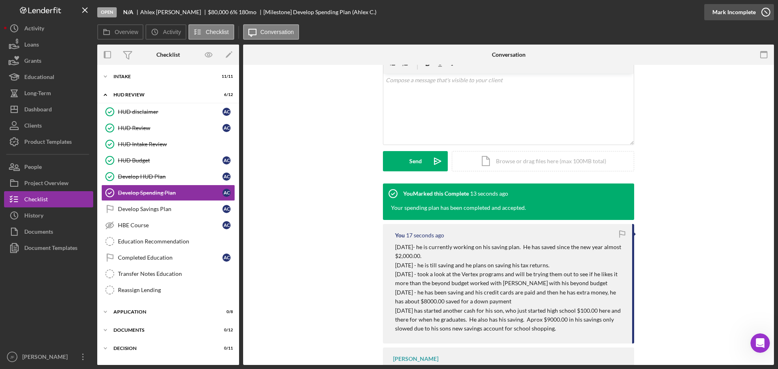
click at [755, 10] on button "Complete Mark Incomplete" at bounding box center [739, 12] width 70 height 16
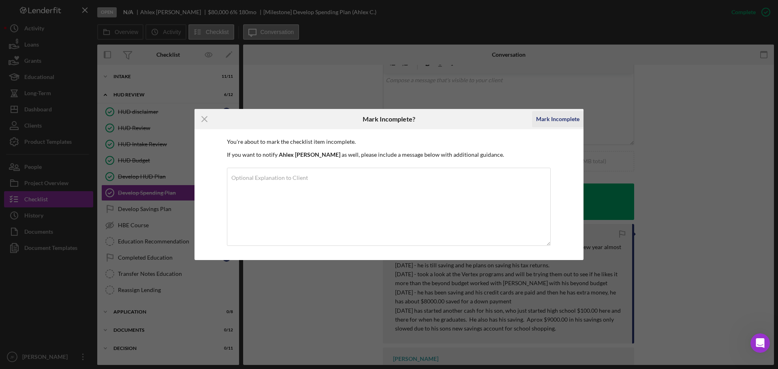
click at [567, 120] on div "Mark Incomplete" at bounding box center [557, 119] width 43 height 16
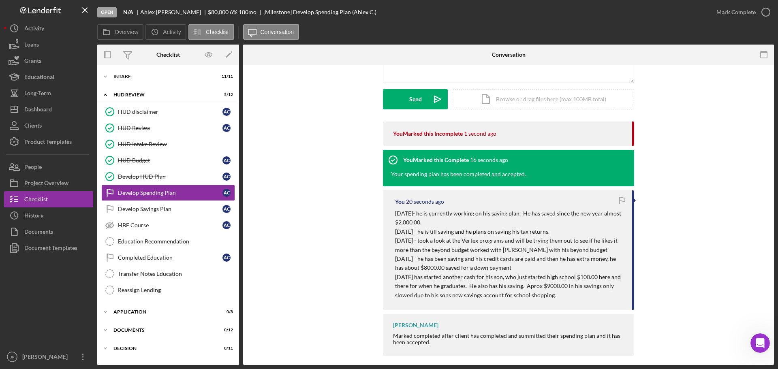
scroll to position [109, 0]
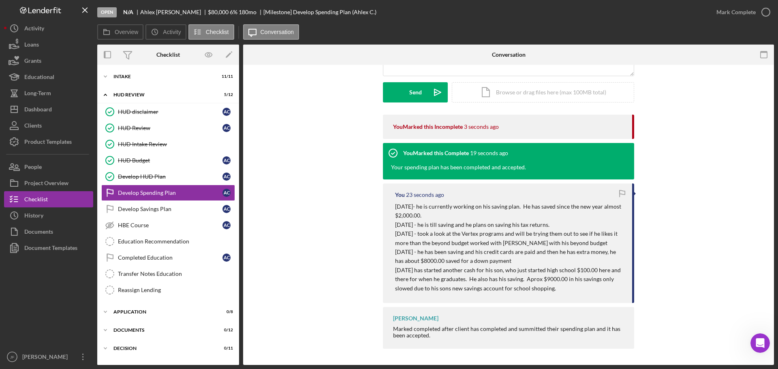
click at [552, 267] on p "[DATE] has started another cash for his son, who just started high school $100.…" at bounding box center [509, 279] width 229 height 27
drag, startPoint x: 572, startPoint y: 223, endPoint x: 542, endPoint y: 205, distance: 35.1
click at [542, 205] on p "[DATE]- he is currently working on his saving plan. He has saved since the new …" at bounding box center [509, 211] width 229 height 18
drag, startPoint x: 548, startPoint y: 289, endPoint x: 386, endPoint y: 194, distance: 187.8
click at [386, 194] on div "You 44 seconds ago 1/31/2025- he is currently working on his saving plan. He ha…" at bounding box center [508, 242] width 251 height 119
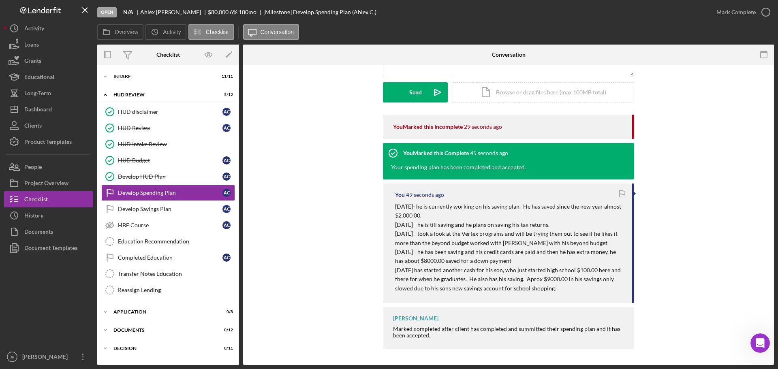
drag, startPoint x: 433, startPoint y: 165, endPoint x: 410, endPoint y: 212, distance: 51.6
drag, startPoint x: 410, startPoint y: 212, endPoint x: 518, endPoint y: 260, distance: 117.7
click at [518, 260] on p "[DATE] - he has been saving and his credit cards are paid and then he has extra…" at bounding box center [509, 256] width 229 height 18
drag, startPoint x: 514, startPoint y: 284, endPoint x: 377, endPoint y: 195, distance: 163.5
click at [377, 195] on div "You Marked this Incomplete 32 seconds ago You Marked this Complete 48 seconds a…" at bounding box center [508, 234] width 506 height 238
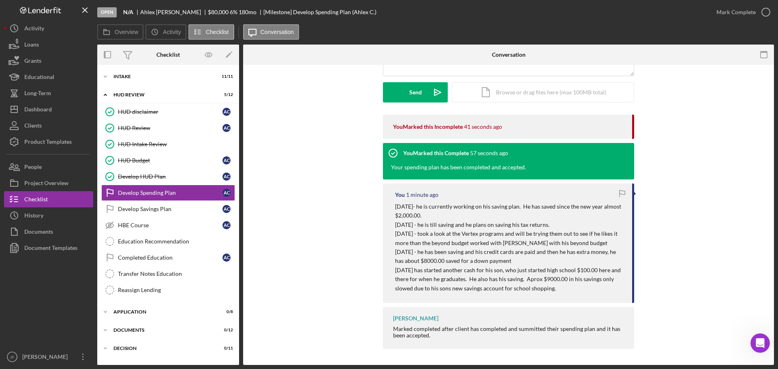
drag, startPoint x: 462, startPoint y: 253, endPoint x: 623, endPoint y: 210, distance: 166.3
click at [623, 210] on div "You 1 minute ago 1/31/2025- he is currently working on his saving plan. He has …" at bounding box center [508, 242] width 251 height 119
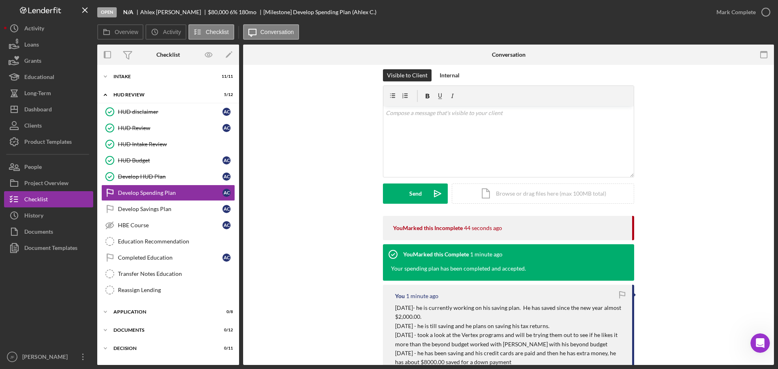
scroll to position [0, 0]
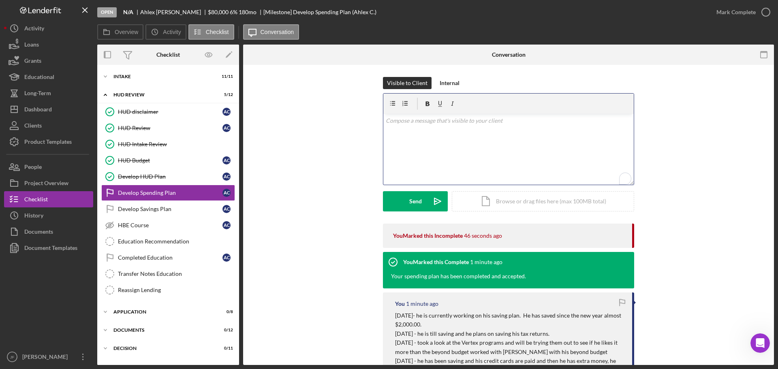
click at [438, 159] on div "v Color teal Color pink Remove color Add row above Add row below Add column bef…" at bounding box center [508, 149] width 250 height 71
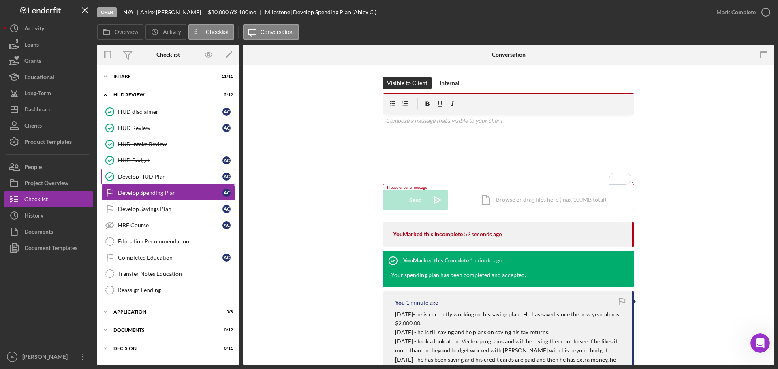
click at [148, 180] on div "Develop HUD Plan" at bounding box center [170, 176] width 104 height 6
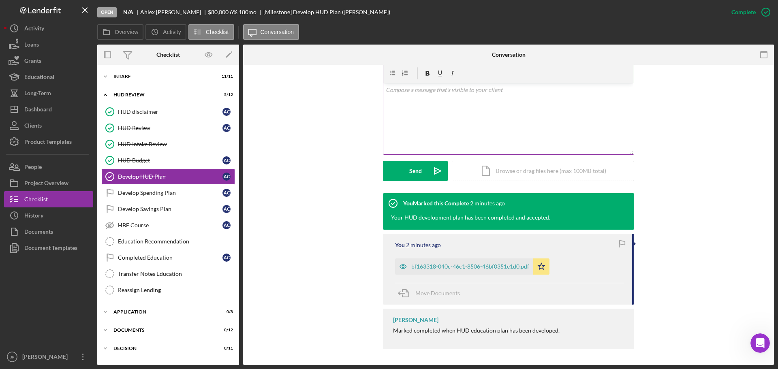
scroll to position [142, 0]
click at [151, 195] on div "Develop Spending Plan" at bounding box center [170, 193] width 104 height 6
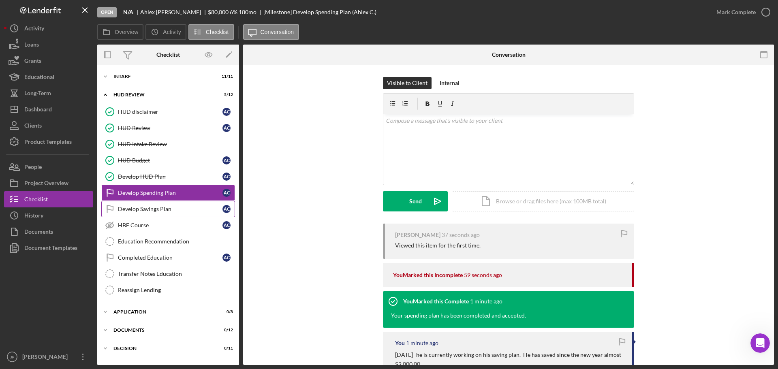
click at [147, 207] on div "Develop Savings Plan" at bounding box center [170, 209] width 104 height 6
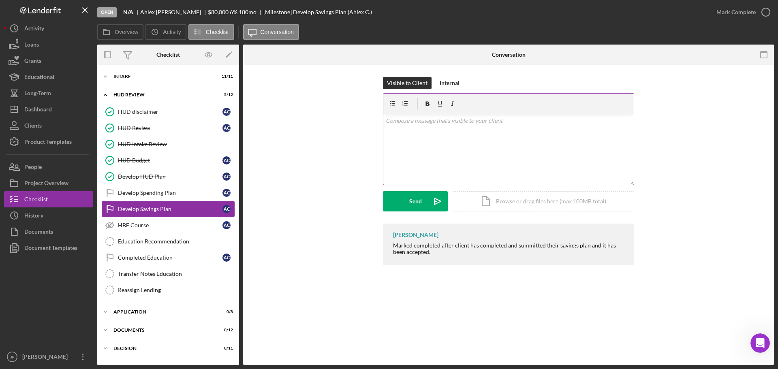
click at [449, 169] on div "v Color teal Color pink Remove color Add row above Add row below Add column bef…" at bounding box center [508, 149] width 250 height 71
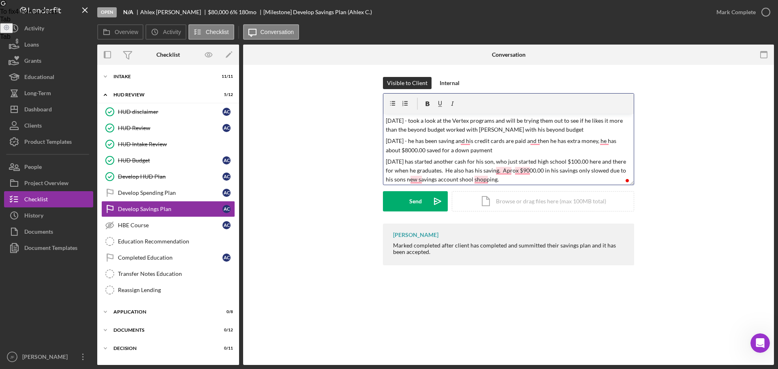
scroll to position [33, 0]
click at [411, 205] on div "Send" at bounding box center [415, 201] width 13 height 20
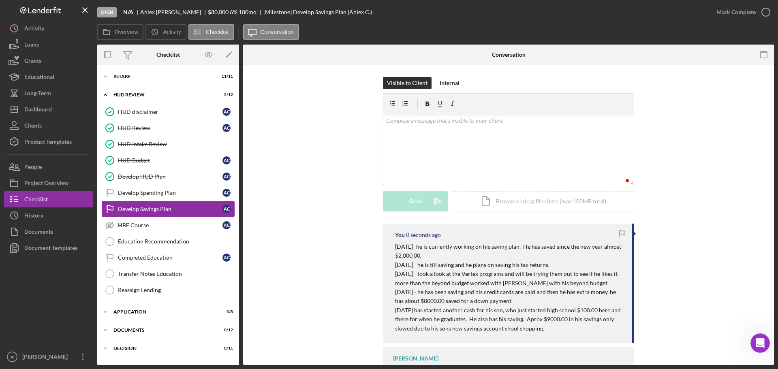
scroll to position [0, 0]
click at [727, 13] on div "Mark Complete" at bounding box center [735, 12] width 39 height 16
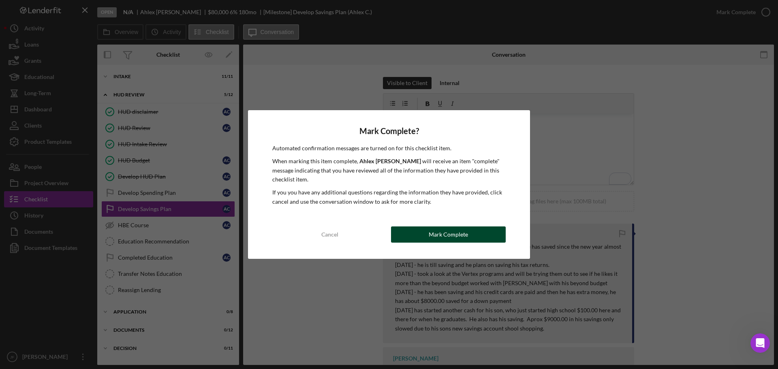
click at [472, 234] on button "Mark Complete" at bounding box center [448, 234] width 115 height 16
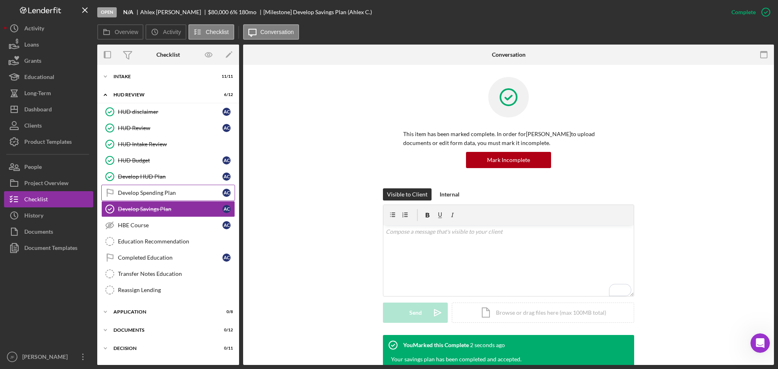
click at [162, 195] on div "Develop Spending Plan" at bounding box center [170, 193] width 104 height 6
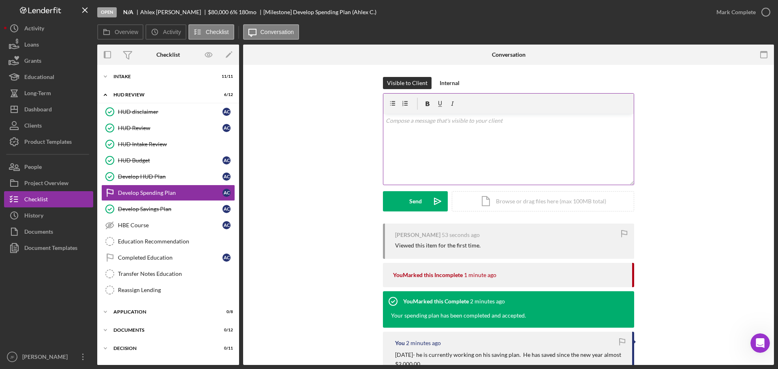
click at [409, 148] on div "v Color teal Color pink Remove color Add row above Add row below Add column bef…" at bounding box center [508, 149] width 250 height 71
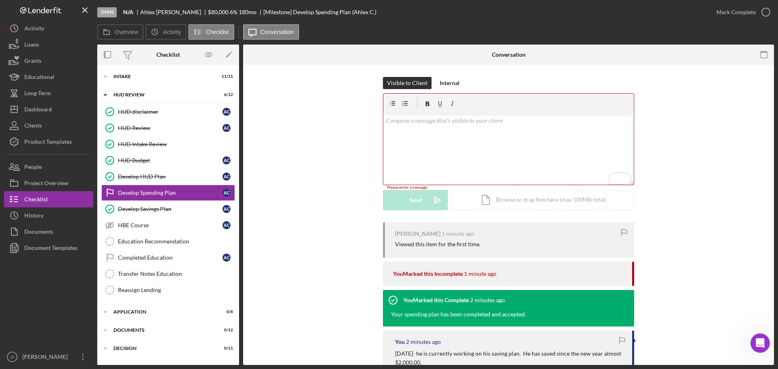
click at [578, 144] on div "v Color teal Color pink Remove color Add row above Add row below Add column bef…" at bounding box center [508, 149] width 250 height 71
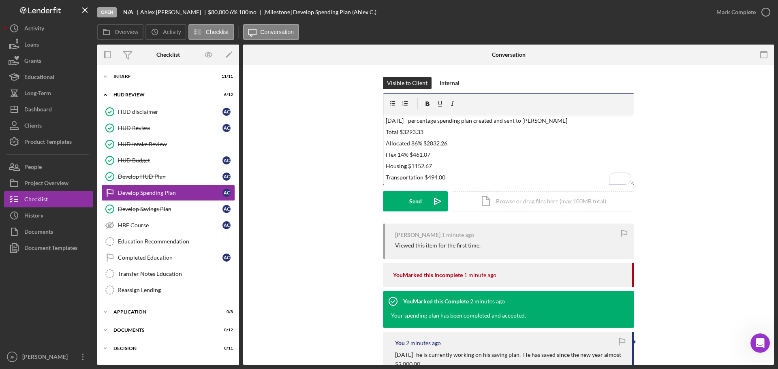
scroll to position [107, 0]
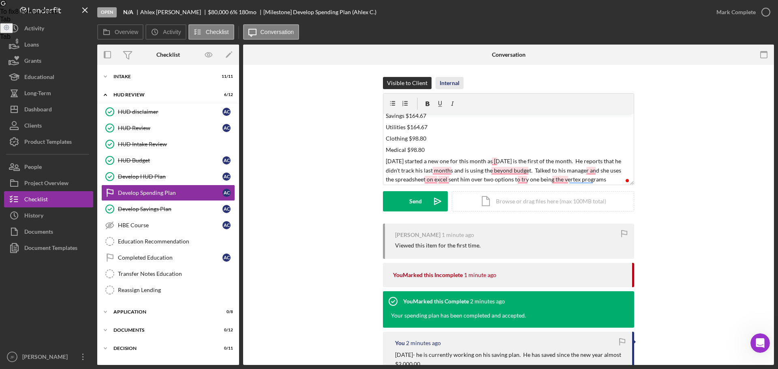
click at [439, 79] on div "Internal" at bounding box center [449, 83] width 20 height 12
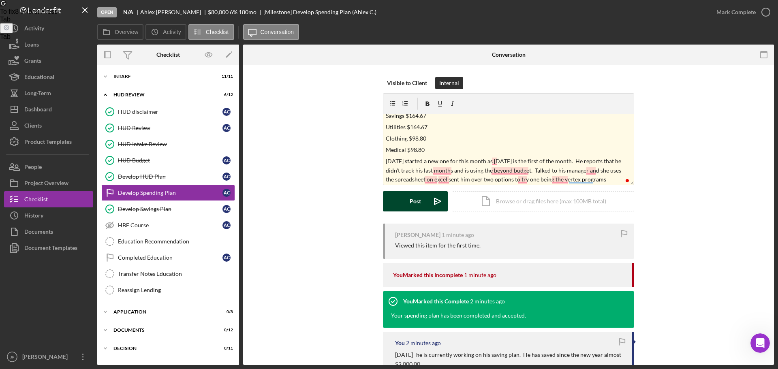
click at [407, 202] on button "Post Icon/icon-invite-send" at bounding box center [415, 201] width 65 height 20
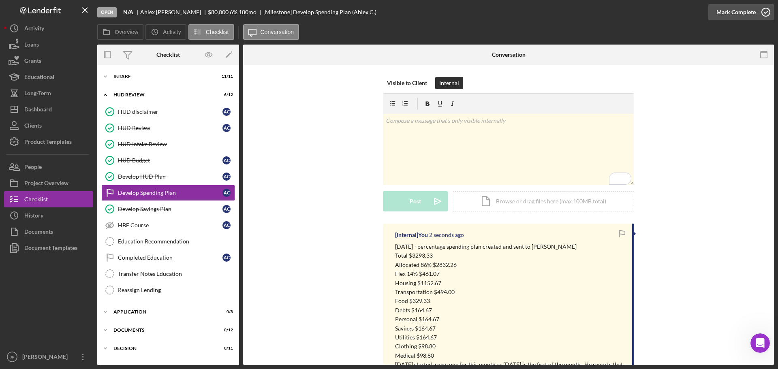
click at [727, 9] on div "Mark Complete" at bounding box center [735, 12] width 39 height 16
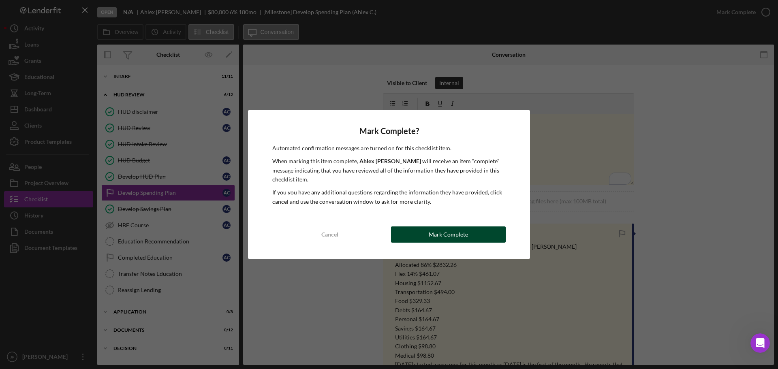
click at [422, 239] on button "Mark Complete" at bounding box center [448, 234] width 115 height 16
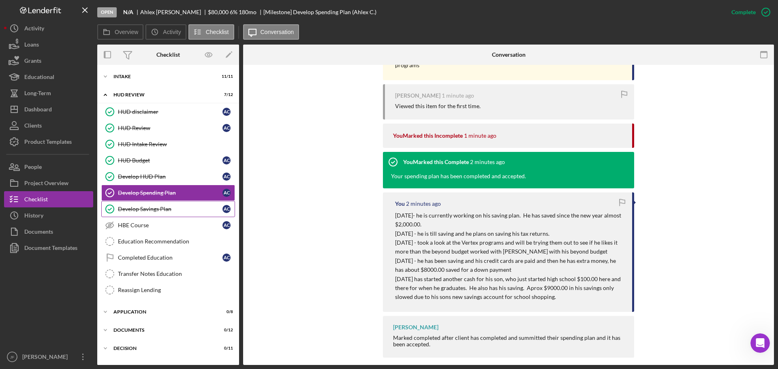
click at [143, 208] on div "Develop Savings Plan" at bounding box center [170, 209] width 104 height 6
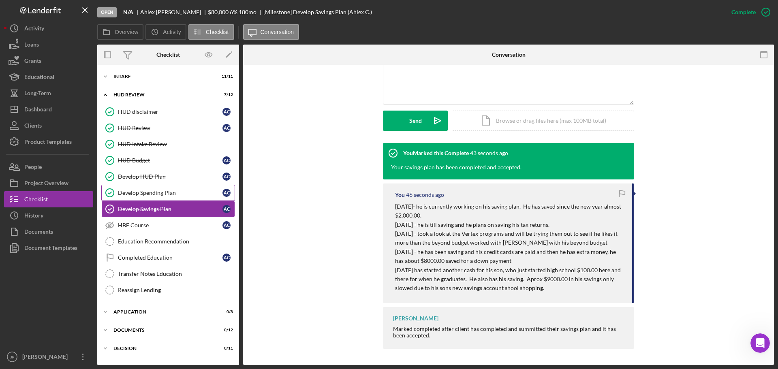
click at [161, 193] on div "Develop Spending Plan" at bounding box center [170, 193] width 104 height 6
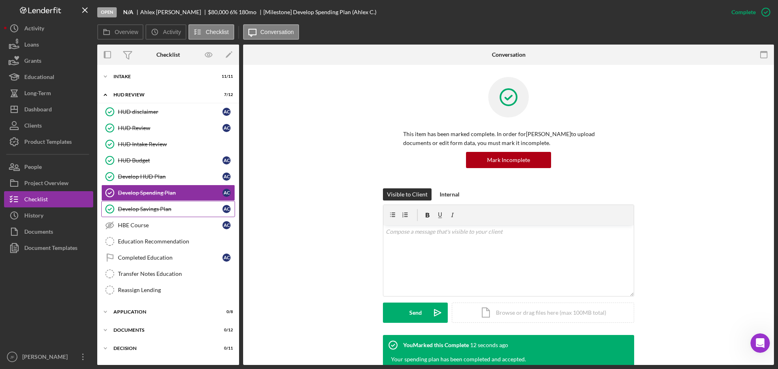
click at [156, 207] on div "Develop Savings Plan" at bounding box center [170, 209] width 104 height 6
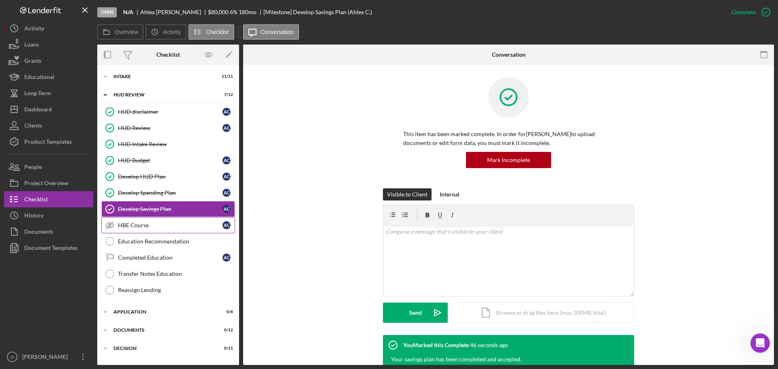
click at [147, 226] on div "HBE Course" at bounding box center [170, 225] width 104 height 6
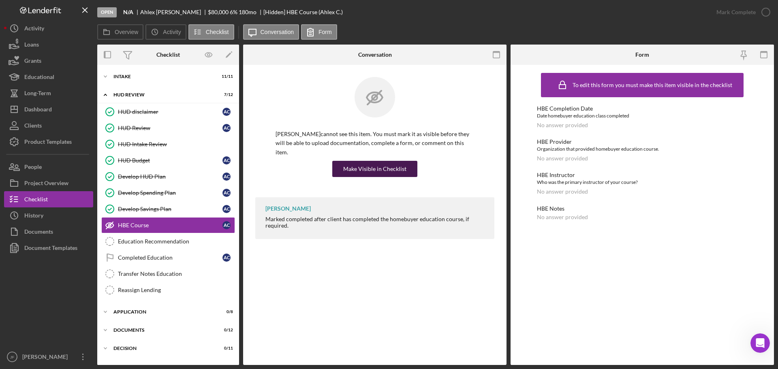
click at [372, 161] on div "Make Visible in Checklist" at bounding box center [374, 169] width 63 height 16
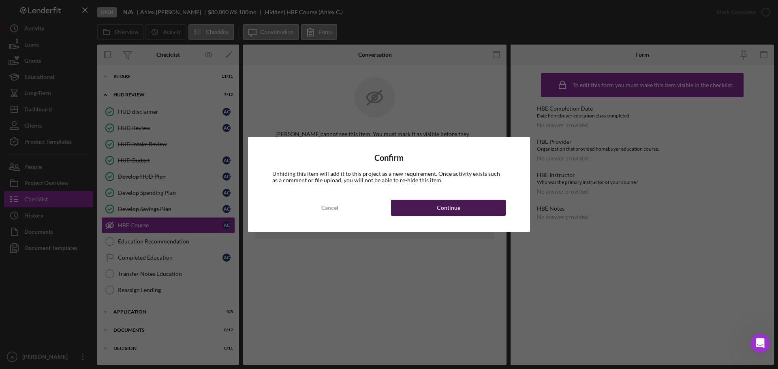
click at [409, 207] on button "Continue" at bounding box center [448, 208] width 115 height 16
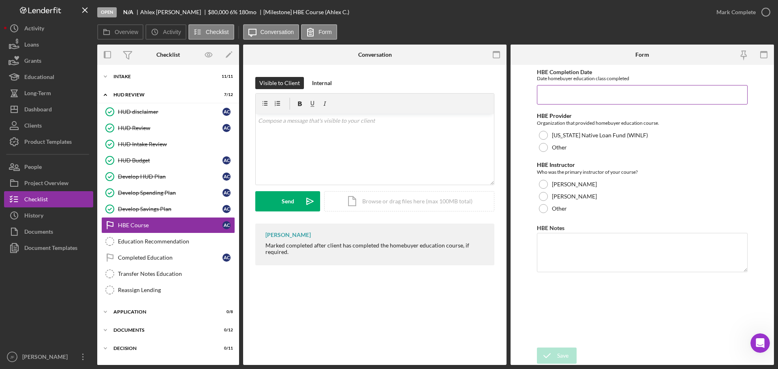
click at [548, 91] on input "HBE Completion Date" at bounding box center [642, 94] width 211 height 19
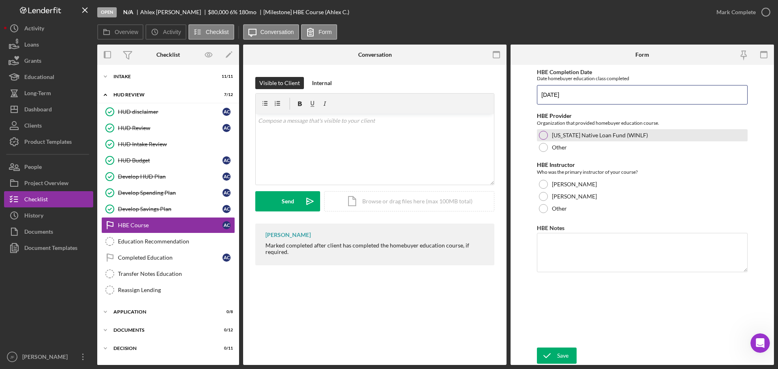
type input "01/11/2025"
click at [544, 138] on div at bounding box center [543, 135] width 9 height 9
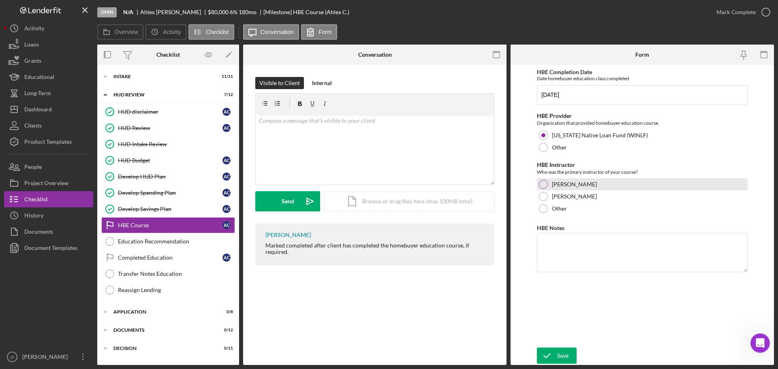
click at [542, 182] on div at bounding box center [543, 184] width 9 height 9
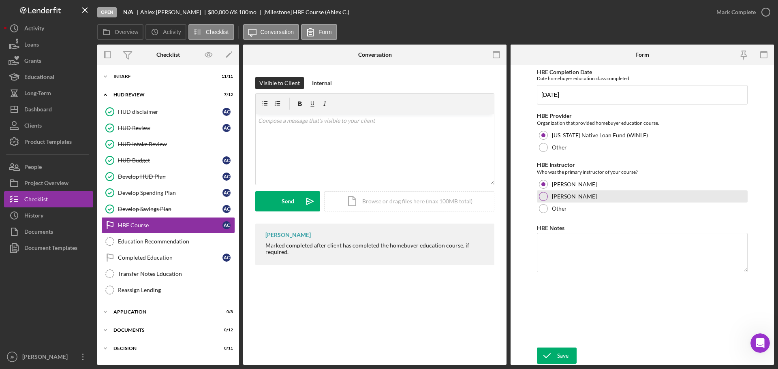
click at [539, 198] on div at bounding box center [543, 196] width 9 height 9
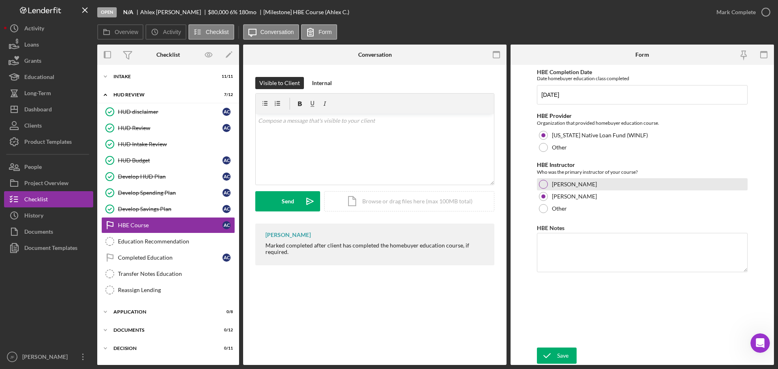
click at [543, 185] on div at bounding box center [543, 184] width 9 height 9
click at [559, 247] on textarea "HBE Notes" at bounding box center [642, 252] width 211 height 39
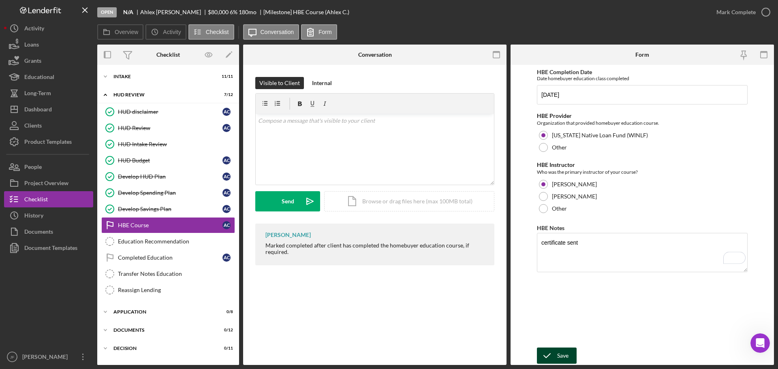
click at [557, 353] on button "Save" at bounding box center [557, 356] width 40 height 16
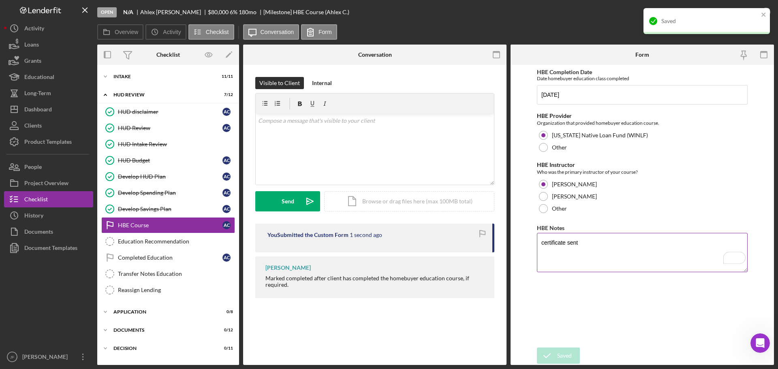
click at [595, 241] on textarea "certificate sent" at bounding box center [642, 252] width 211 height 39
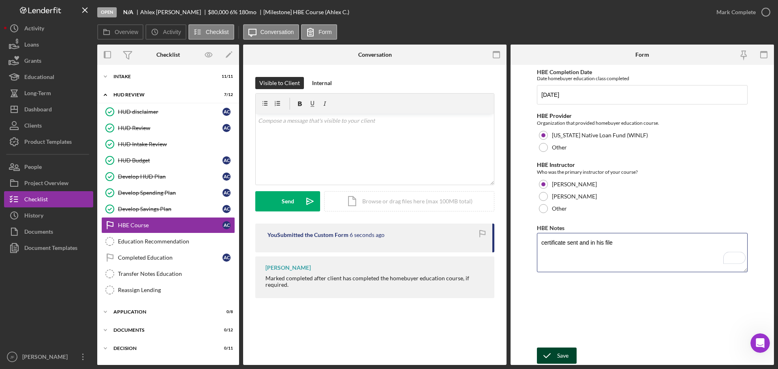
type textarea "certificate sent and in his file"
click at [563, 352] on div "Save" at bounding box center [562, 356] width 11 height 16
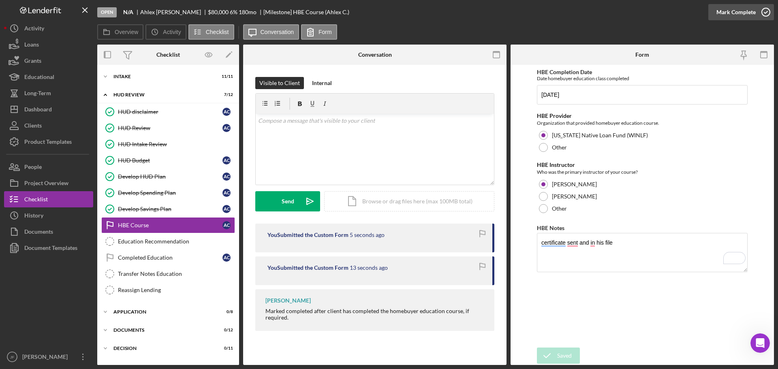
click at [718, 15] on div "Mark Complete" at bounding box center [735, 12] width 39 height 16
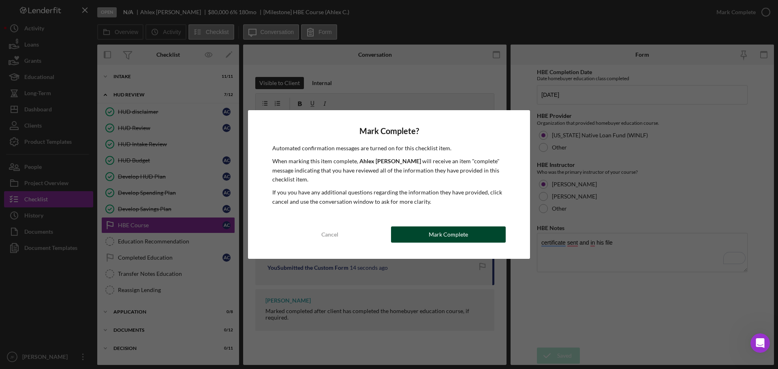
click at [411, 238] on button "Mark Complete" at bounding box center [448, 234] width 115 height 16
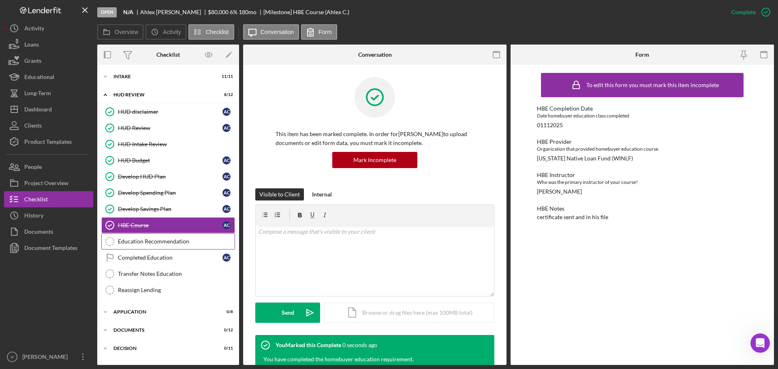
click at [151, 241] on div "Education Recommendation" at bounding box center [176, 241] width 117 height 6
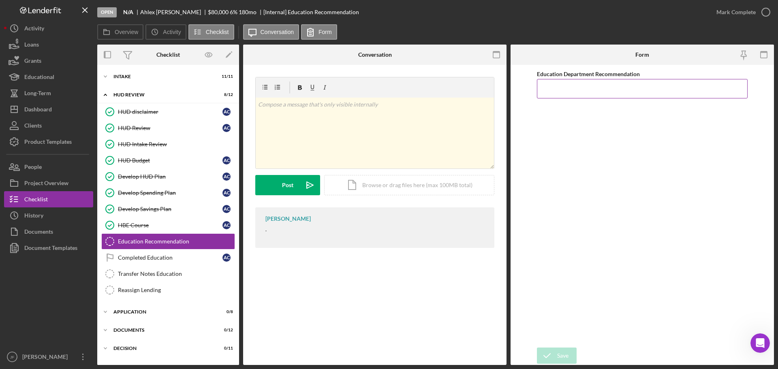
click at [569, 90] on input "Education Department Recommendation" at bounding box center [642, 88] width 211 height 19
type input "recommendation is for an approval. He is ready and responsible"
click at [559, 355] on div "Save" at bounding box center [562, 356] width 11 height 16
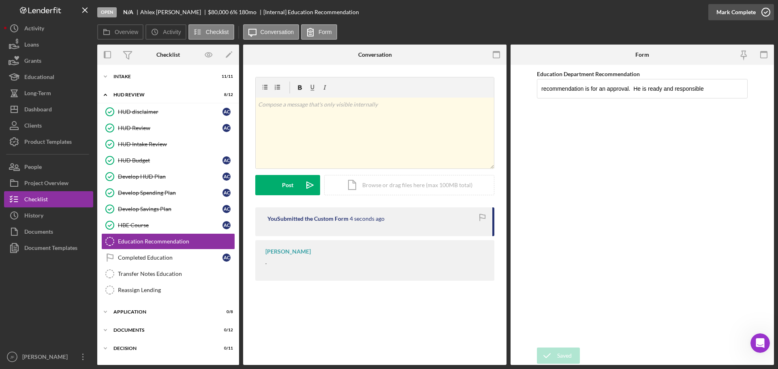
click at [729, 13] on div "Mark Complete" at bounding box center [735, 12] width 39 height 16
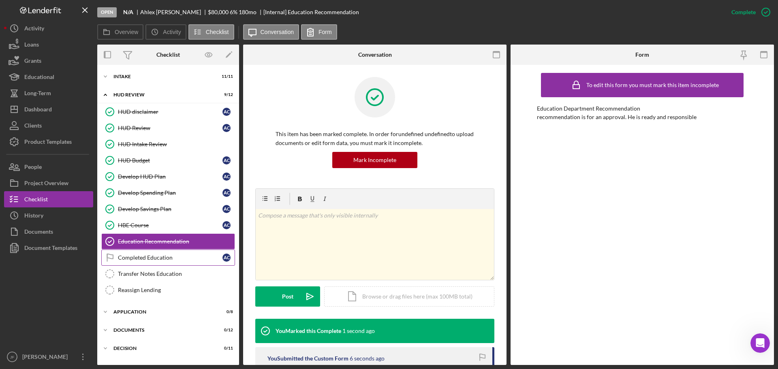
click at [160, 261] on link "Completed Education Completed Education A C" at bounding box center [168, 257] width 134 height 16
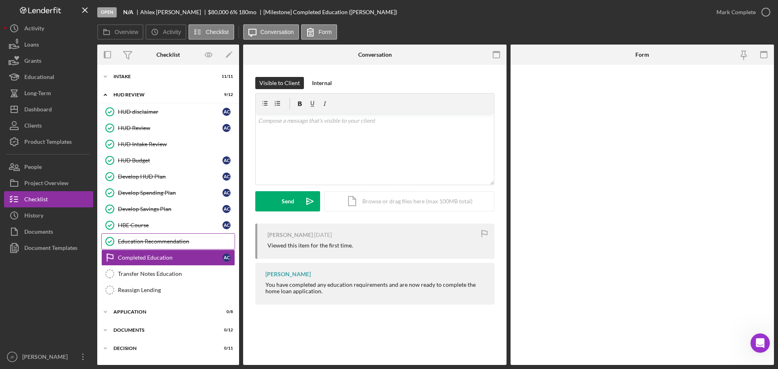
click at [175, 243] on div "Education Recommendation" at bounding box center [176, 241] width 117 height 6
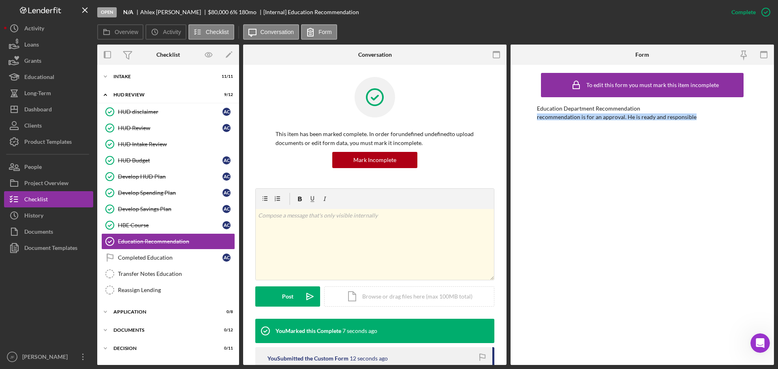
drag, startPoint x: 700, startPoint y: 118, endPoint x: 529, endPoint y: 131, distance: 171.4
click at [529, 131] on div "To edit this form you must mark this item incomplete Education Department Recom…" at bounding box center [641, 215] width 263 height 300
copy div "recommendation is for an approval. He is ready and responsible"
click at [172, 263] on link "Completed Education Completed Education A C" at bounding box center [168, 257] width 134 height 16
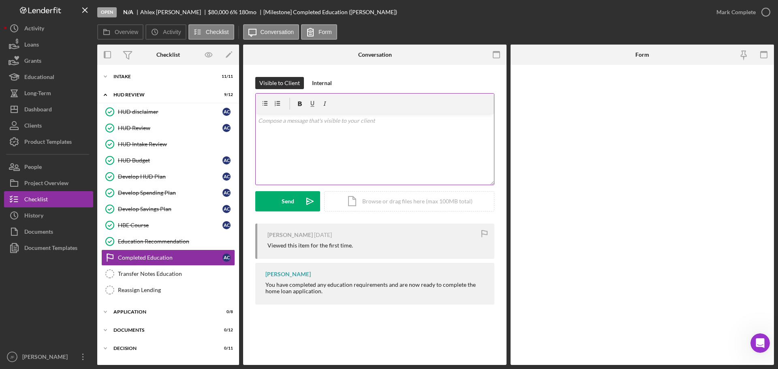
click at [347, 150] on div "v Color teal Color pink Remove color Add row above Add row below Add column bef…" at bounding box center [375, 149] width 238 height 71
click at [320, 81] on div "Internal" at bounding box center [322, 83] width 20 height 12
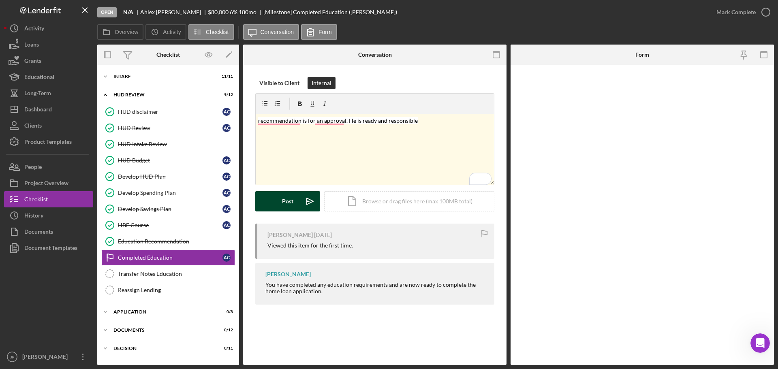
click at [281, 197] on button "Post Icon/icon-invite-send" at bounding box center [287, 201] width 65 height 20
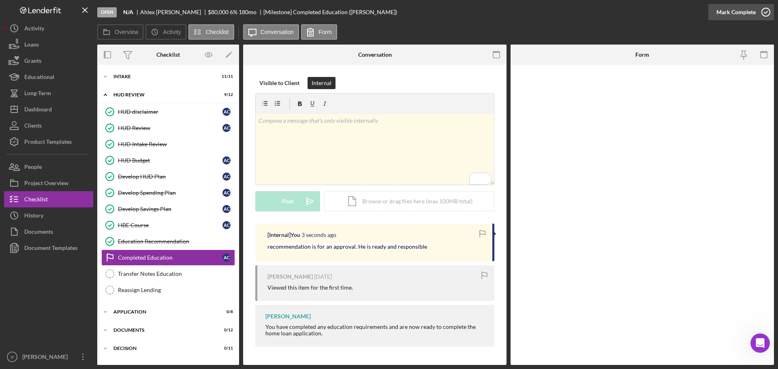
click at [723, 9] on div "Mark Complete" at bounding box center [735, 12] width 39 height 16
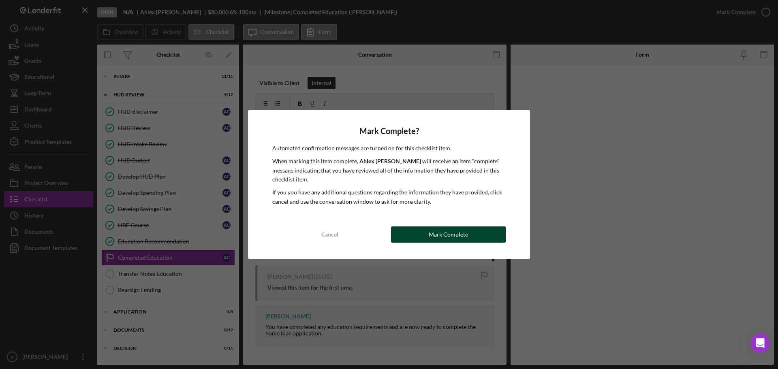
click at [442, 231] on div "Mark Complete" at bounding box center [448, 234] width 39 height 16
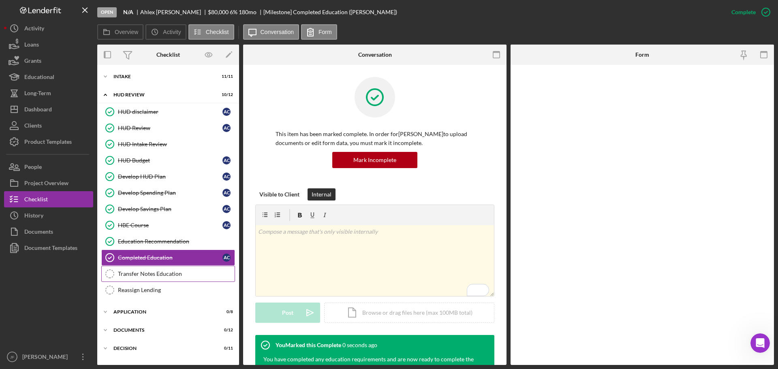
click at [143, 273] on div "Transfer Notes Education" at bounding box center [176, 274] width 117 height 6
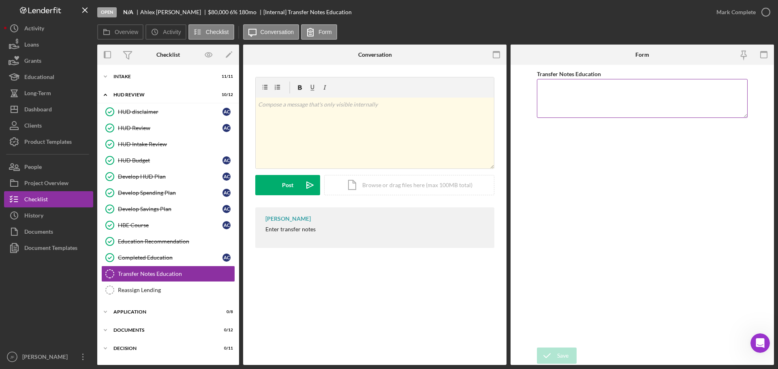
click at [610, 102] on textarea "Transfer Notes Education" at bounding box center [642, 98] width 211 height 39
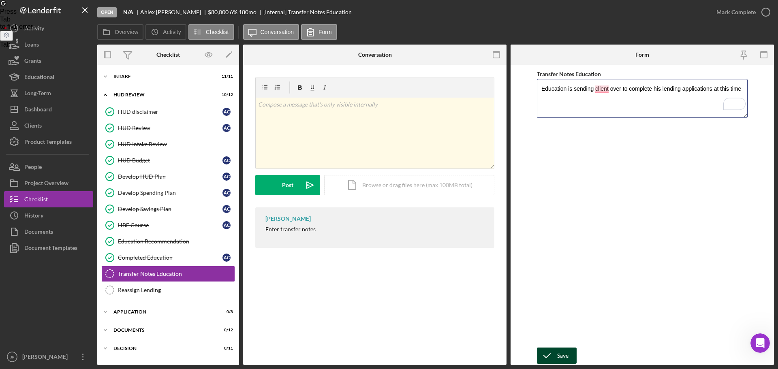
type textarea "Education is sending client over to complete his lending applications at this t…"
click at [562, 350] on div "Save" at bounding box center [562, 356] width 11 height 16
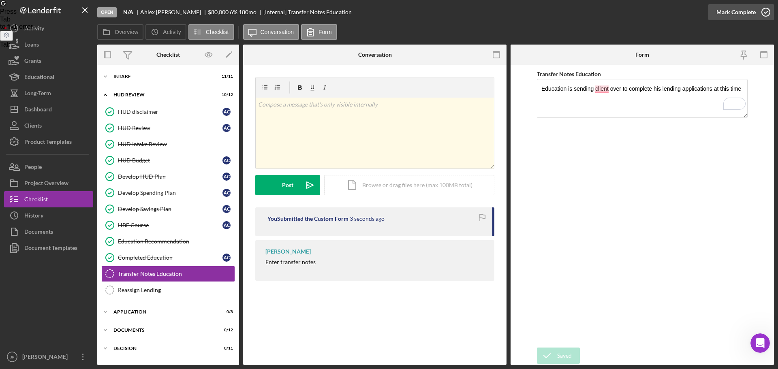
click at [735, 15] on div "Mark Complete" at bounding box center [735, 12] width 39 height 16
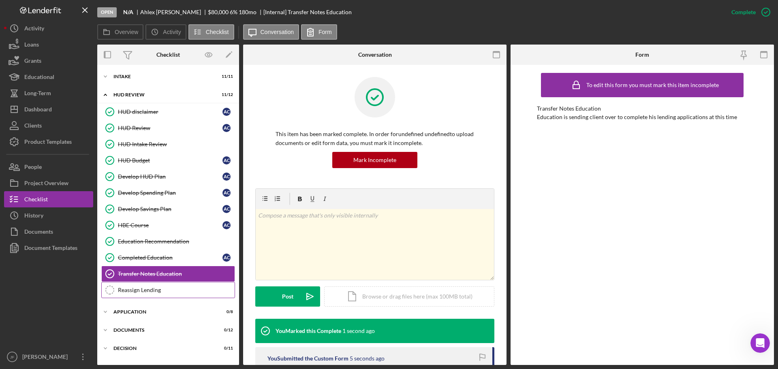
click at [155, 291] on div "Reassign Lending" at bounding box center [176, 290] width 117 height 6
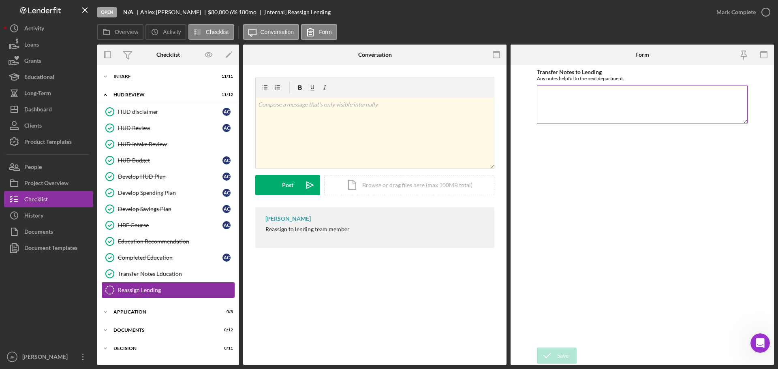
click at [605, 105] on textarea "Transfer Notes to Lending" at bounding box center [642, 104] width 211 height 39
click at [557, 352] on button "Save" at bounding box center [557, 356] width 40 height 16
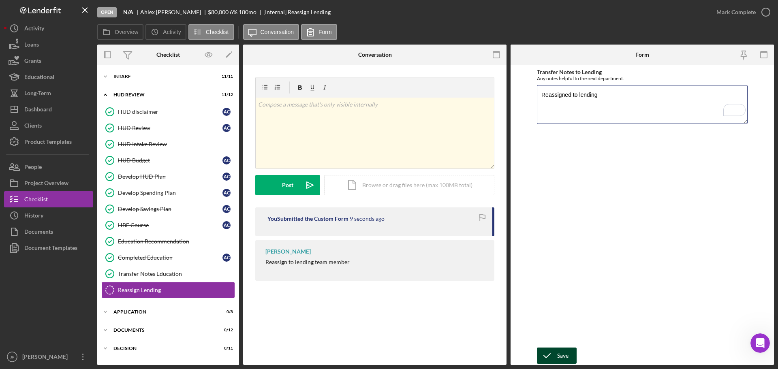
type textarea "Reassigned to lending"
click at [556, 355] on icon "submit" at bounding box center [547, 355] width 20 height 20
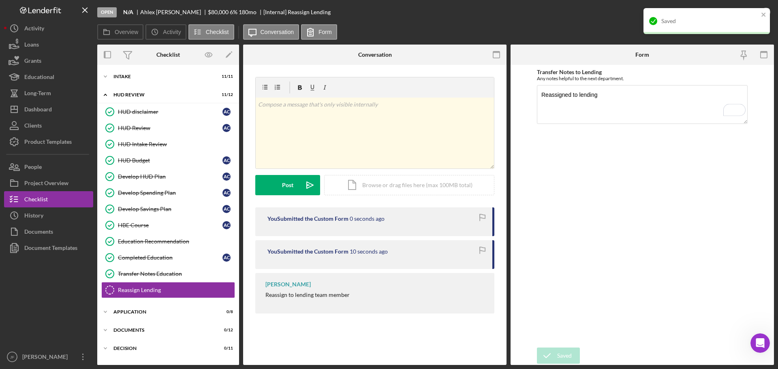
click at [725, 11] on div "Saved" at bounding box center [706, 21] width 126 height 26
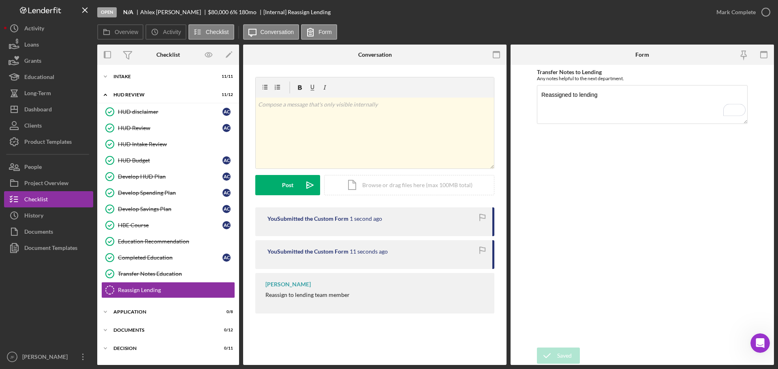
click at [725, 11] on div "Open N/A Ahlex Caraballo $80,000 $80,000 6 % 180 mo [Internal] Reassign Lending…" at bounding box center [389, 184] width 778 height 369
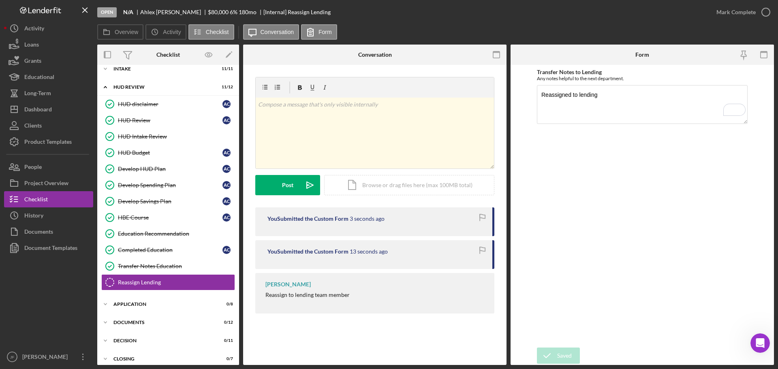
scroll to position [14, 0]
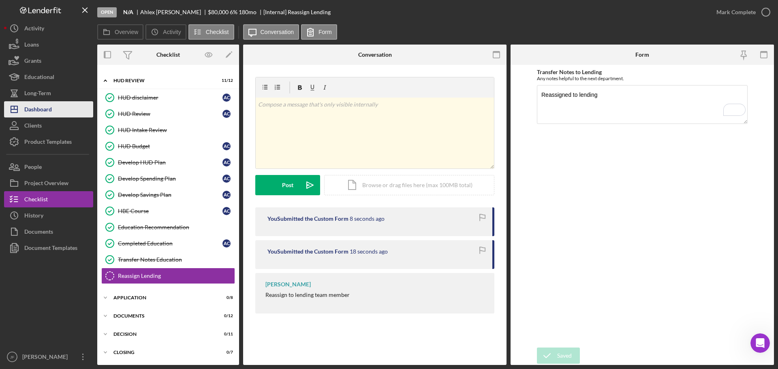
click at [46, 107] on div "Dashboard" at bounding box center [38, 110] width 28 height 18
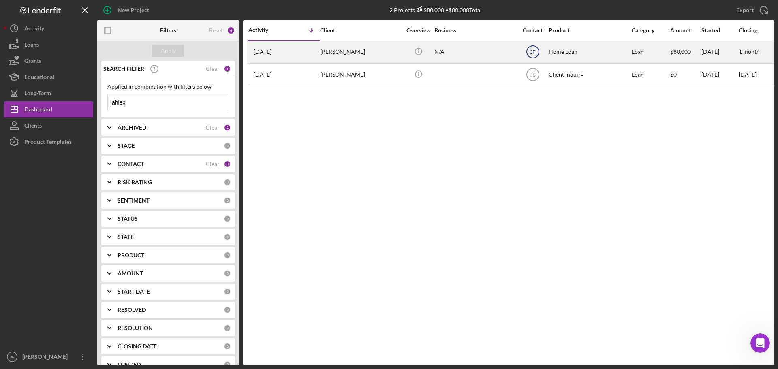
click at [531, 52] on text "JF" at bounding box center [532, 52] width 5 height 6
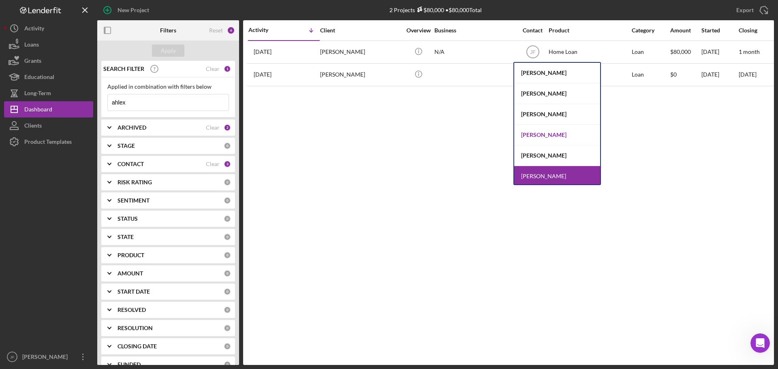
click at [541, 132] on div "[PERSON_NAME]" at bounding box center [557, 135] width 86 height 21
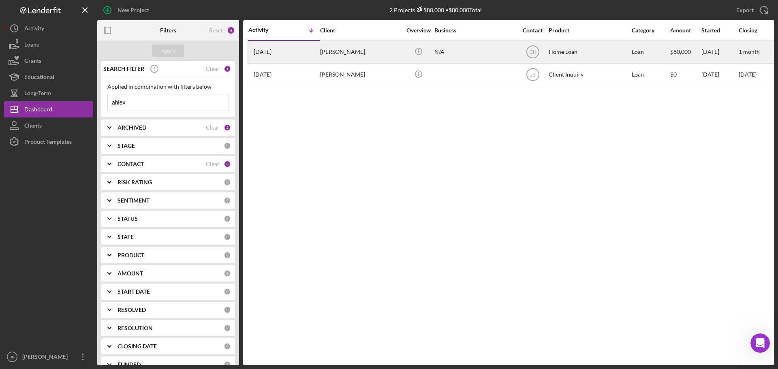
click at [352, 50] on div "[PERSON_NAME]" at bounding box center [360, 51] width 81 height 21
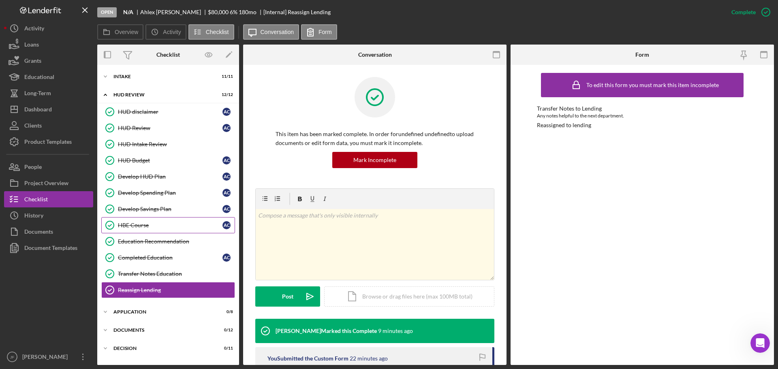
scroll to position [14, 0]
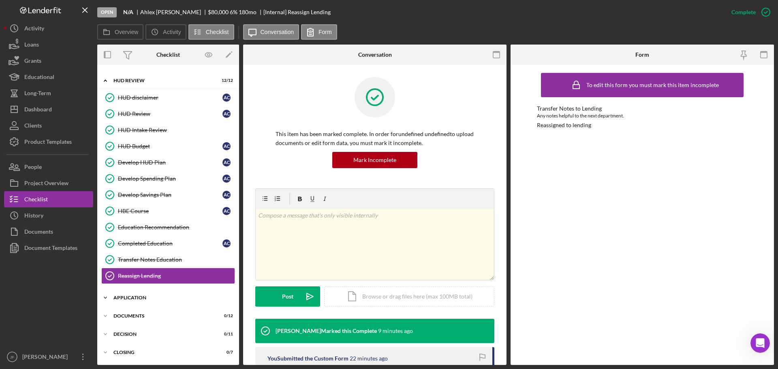
click at [179, 301] on div "Icon/Expander Application 0 / 8" at bounding box center [168, 298] width 142 height 16
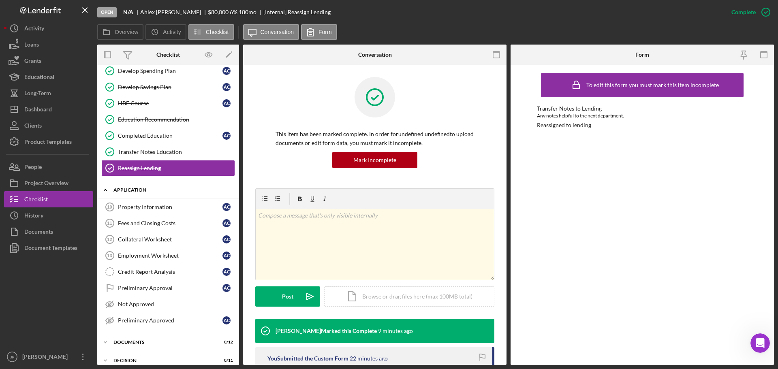
scroll to position [136, 0]
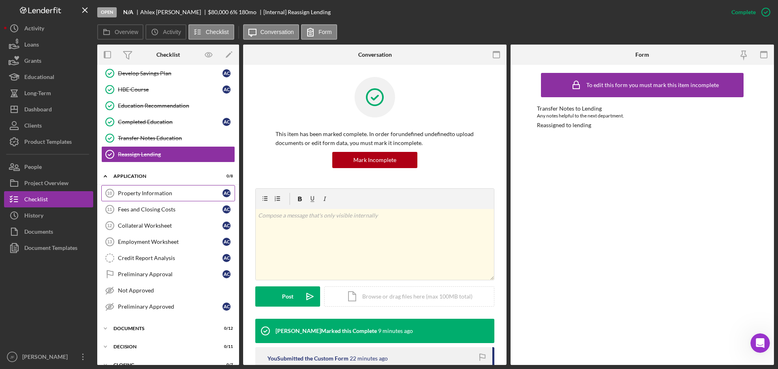
click at [137, 194] on div "Property Information" at bounding box center [170, 193] width 104 height 6
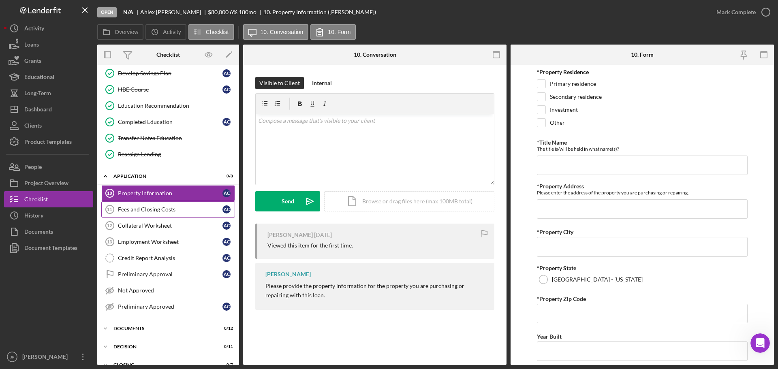
click at [149, 208] on div "Fees and Closing Costs" at bounding box center [170, 209] width 104 height 6
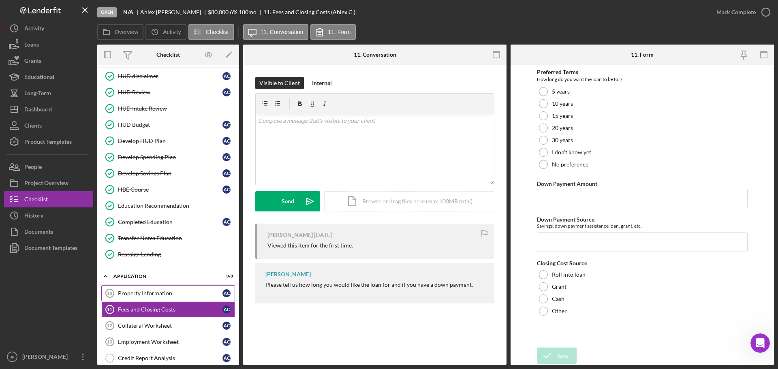
scroll to position [55, 0]
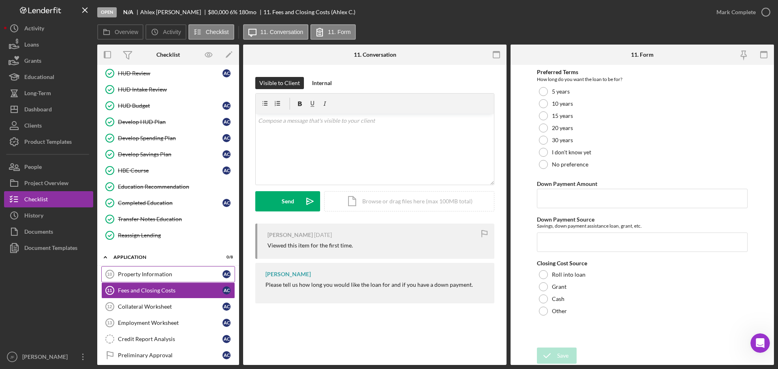
click at [140, 271] on div "Property Information" at bounding box center [170, 274] width 104 height 6
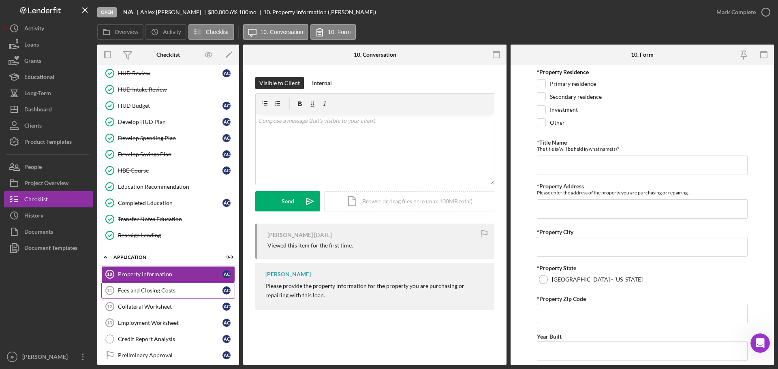
click at [131, 293] on div "Fees and Closing Costs" at bounding box center [170, 290] width 104 height 6
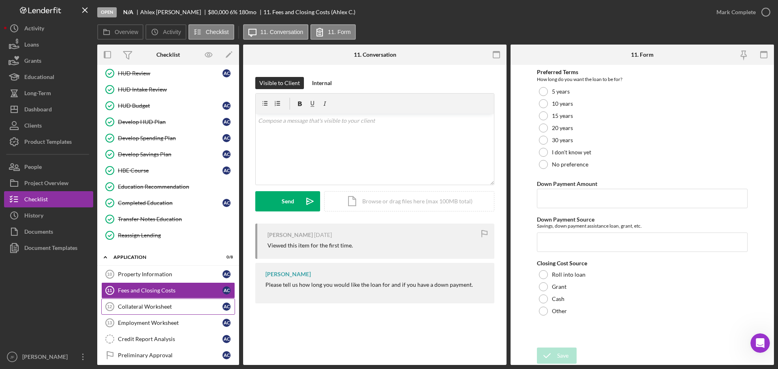
click at [142, 309] on div "Collateral Worksheet" at bounding box center [170, 306] width 104 height 6
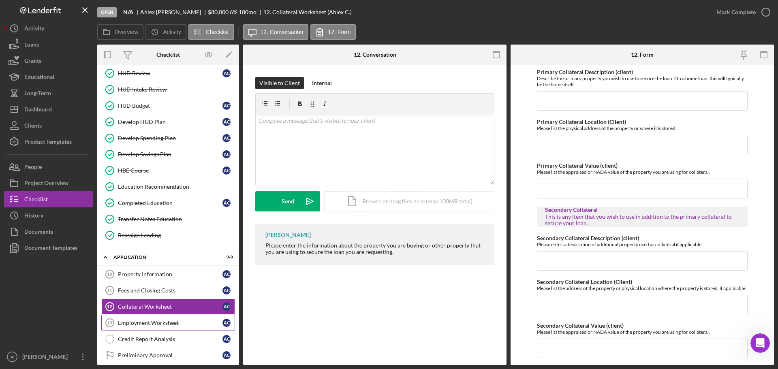
click at [136, 322] on div "Employment Worksheet" at bounding box center [170, 323] width 104 height 6
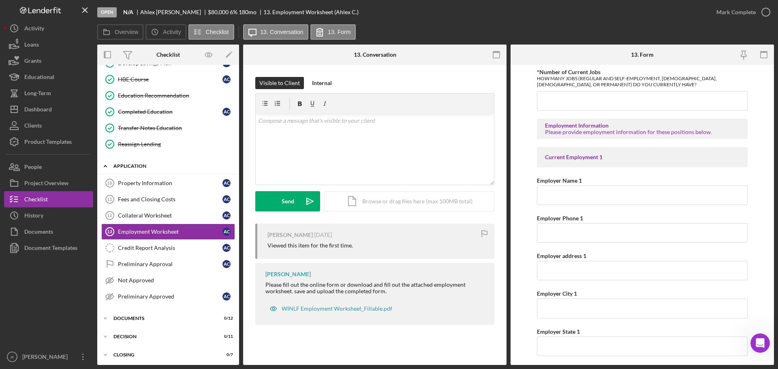
scroll to position [148, 0]
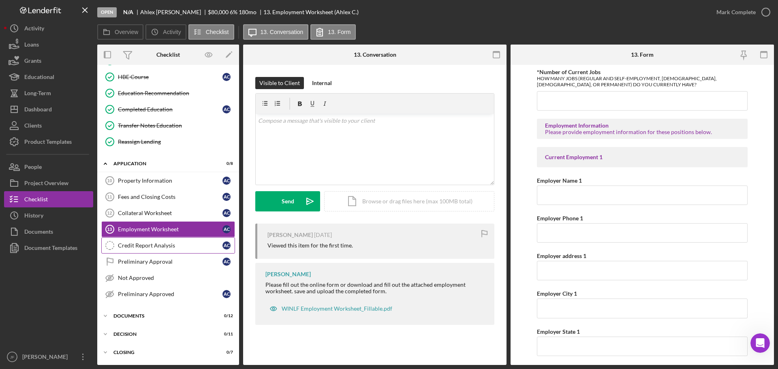
click at [157, 244] on div "Credit Report Analysis" at bounding box center [170, 245] width 104 height 6
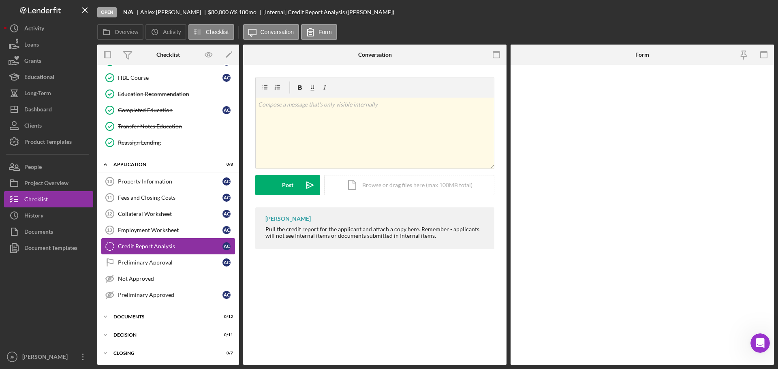
scroll to position [148, 0]
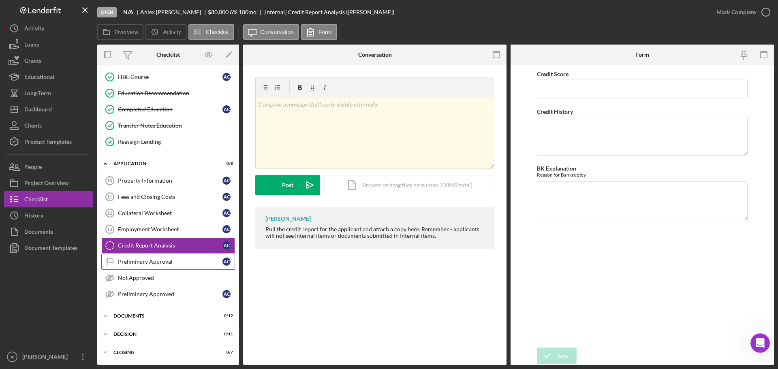
click at [147, 265] on link "Preliminary Approval Preliminary Approval A C" at bounding box center [168, 262] width 134 height 16
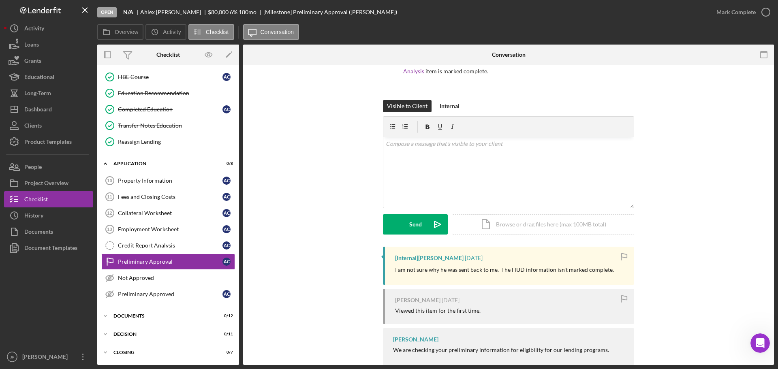
scroll to position [101, 0]
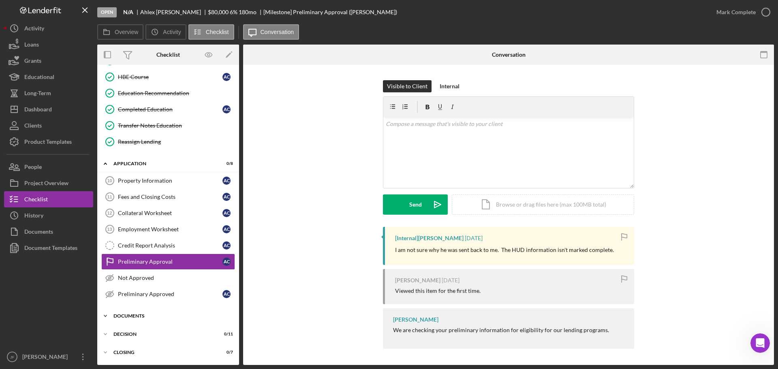
click at [107, 316] on icon "Icon/Expander" at bounding box center [105, 316] width 16 height 16
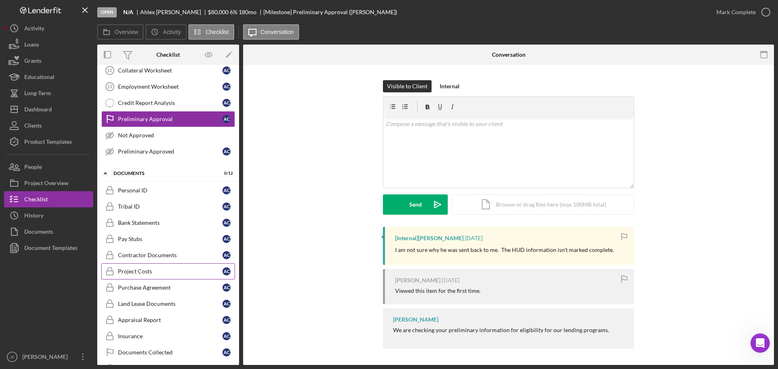
scroll to position [310, 0]
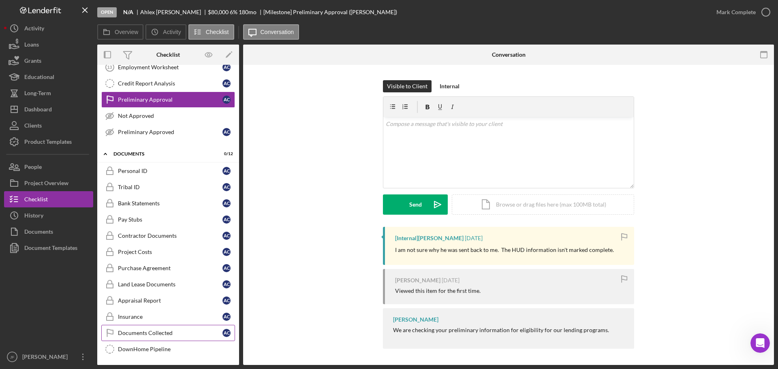
click at [158, 334] on div "Documents Collected" at bounding box center [170, 333] width 104 height 6
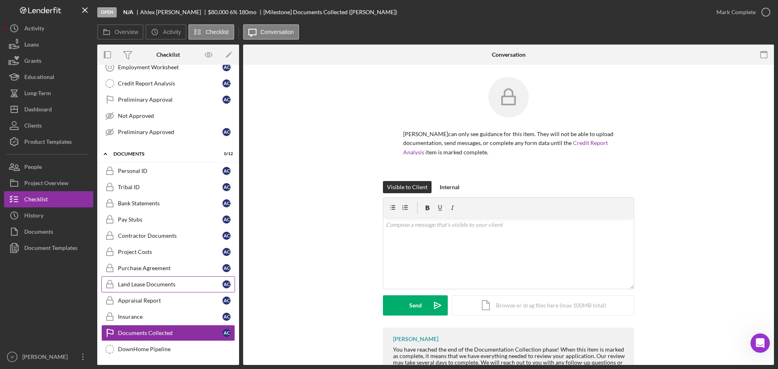
click at [156, 281] on div "Land Lease Documents" at bounding box center [170, 284] width 104 height 6
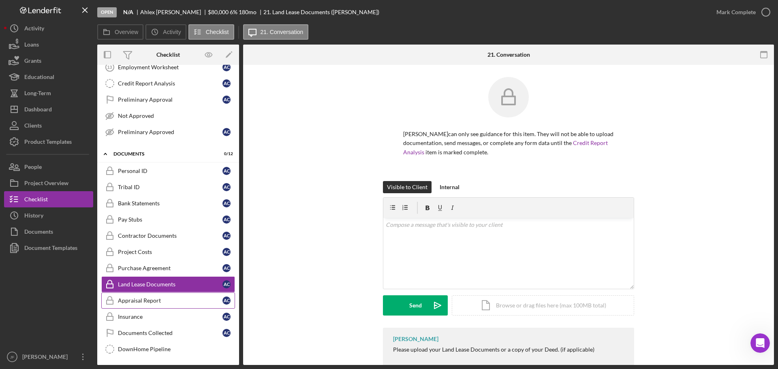
click at [151, 301] on div "Appraisal Report" at bounding box center [170, 300] width 104 height 6
